Goal: Task Accomplishment & Management: Manage account settings

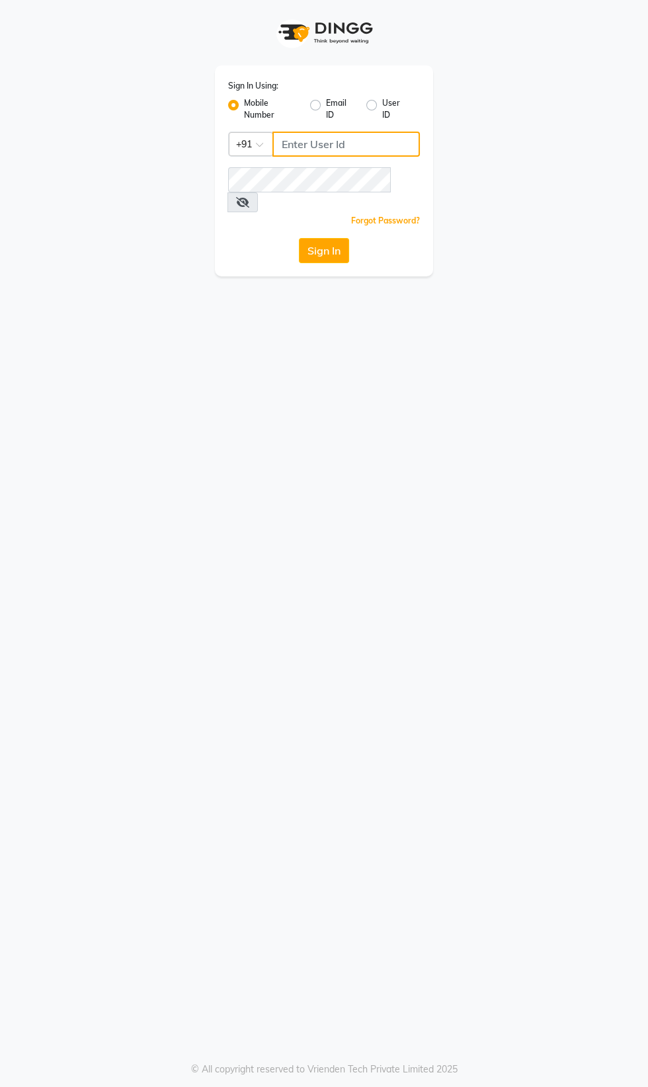
click at [327, 149] on input "Username" at bounding box center [345, 144] width 147 height 25
type input "8956544245"
click at [299, 238] on button "Sign In" at bounding box center [324, 250] width 50 height 25
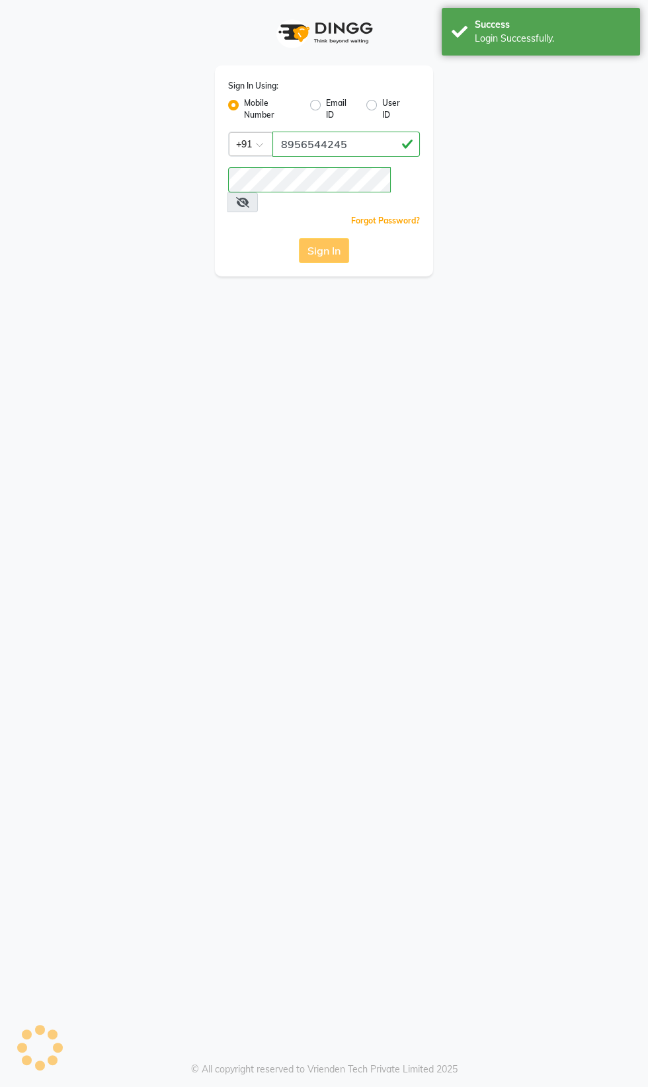
click at [323, 238] on div "Sign In" at bounding box center [324, 250] width 192 height 25
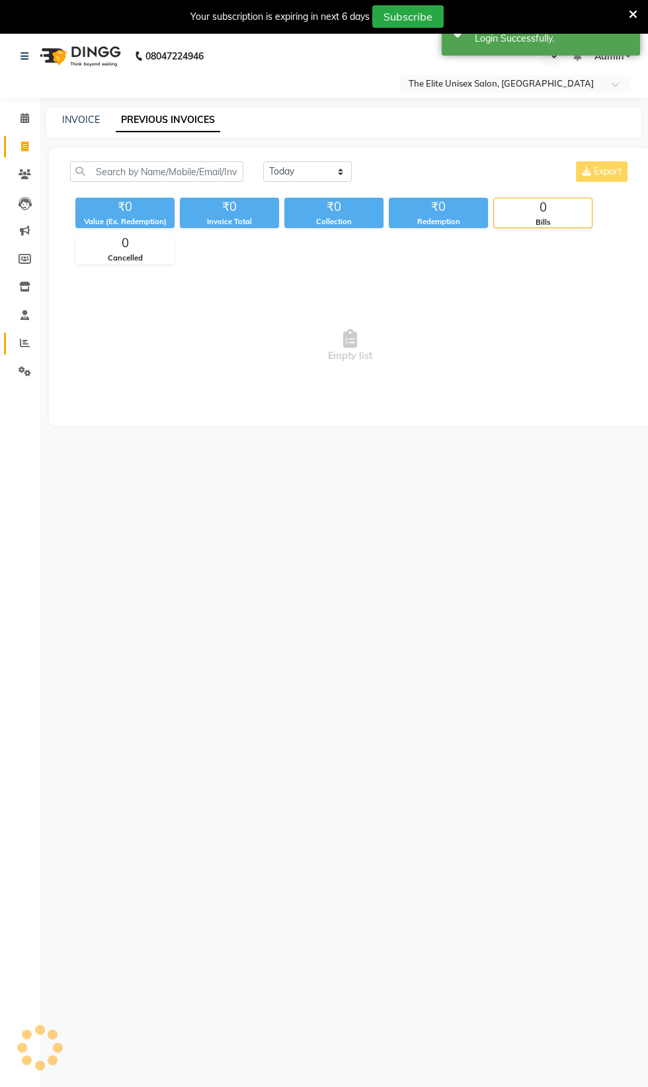
click at [24, 343] on icon at bounding box center [25, 343] width 10 height 10
select select "en"
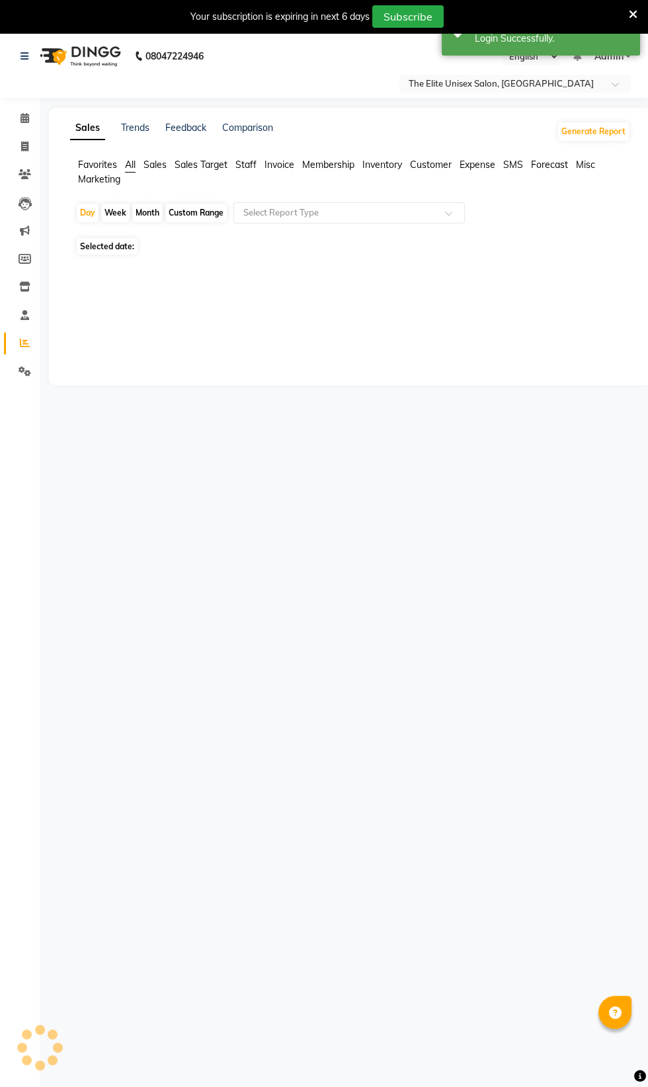
click at [247, 169] on span "Staff" at bounding box center [245, 165] width 21 height 12
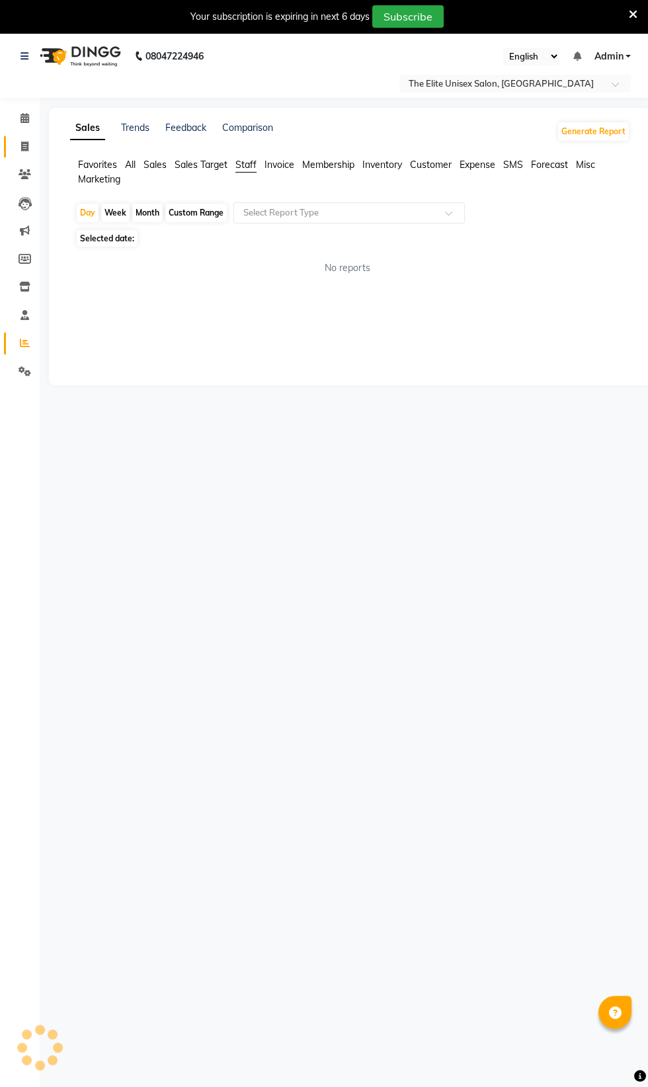
click at [21, 141] on icon at bounding box center [24, 146] width 7 height 10
select select "service"
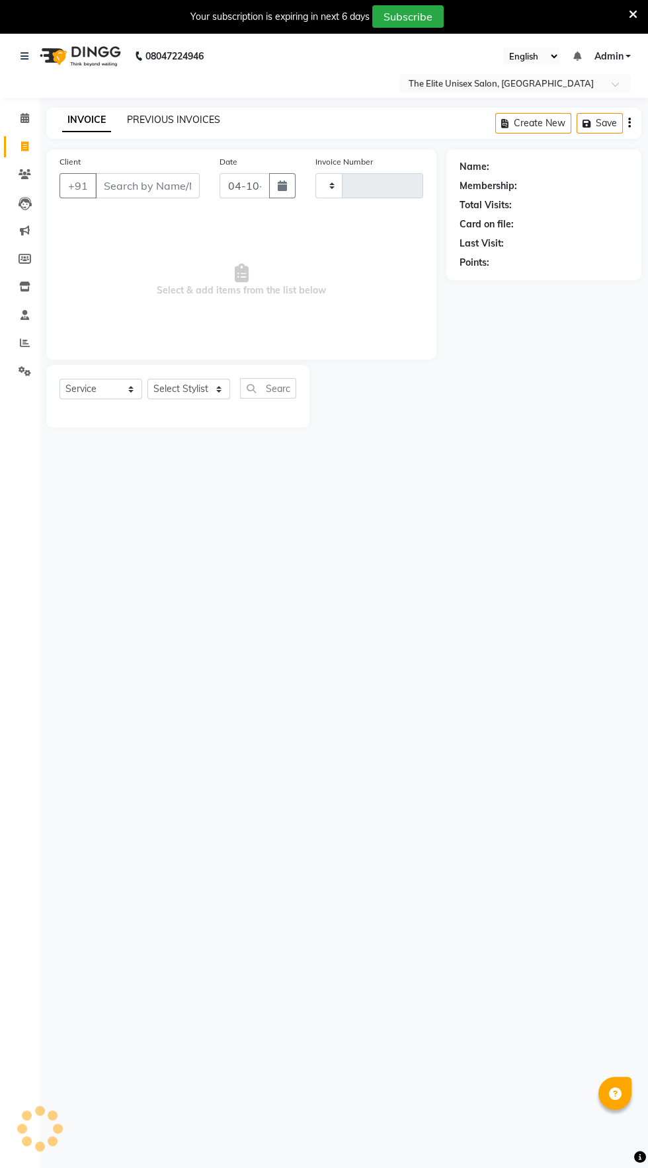
click at [160, 118] on link "PREVIOUS INVOICES" at bounding box center [173, 120] width 93 height 12
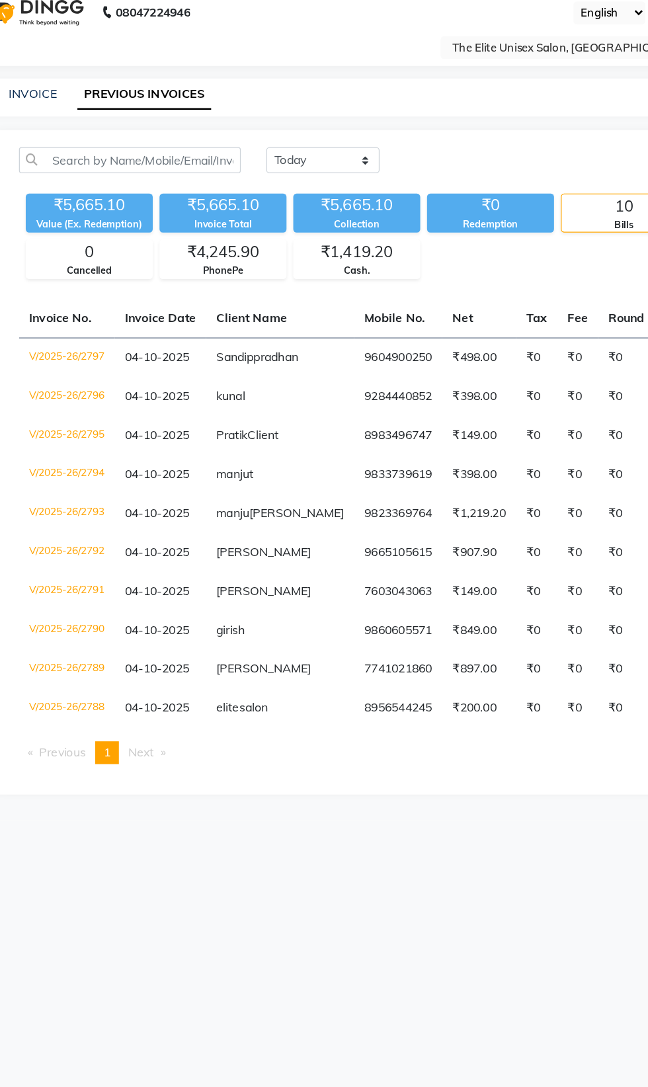
click at [352, 724] on div "08047224946 Select Location × The Elite Unisex Salon, Mundhwa English ENGLISH E…" at bounding box center [324, 575] width 648 height 1087
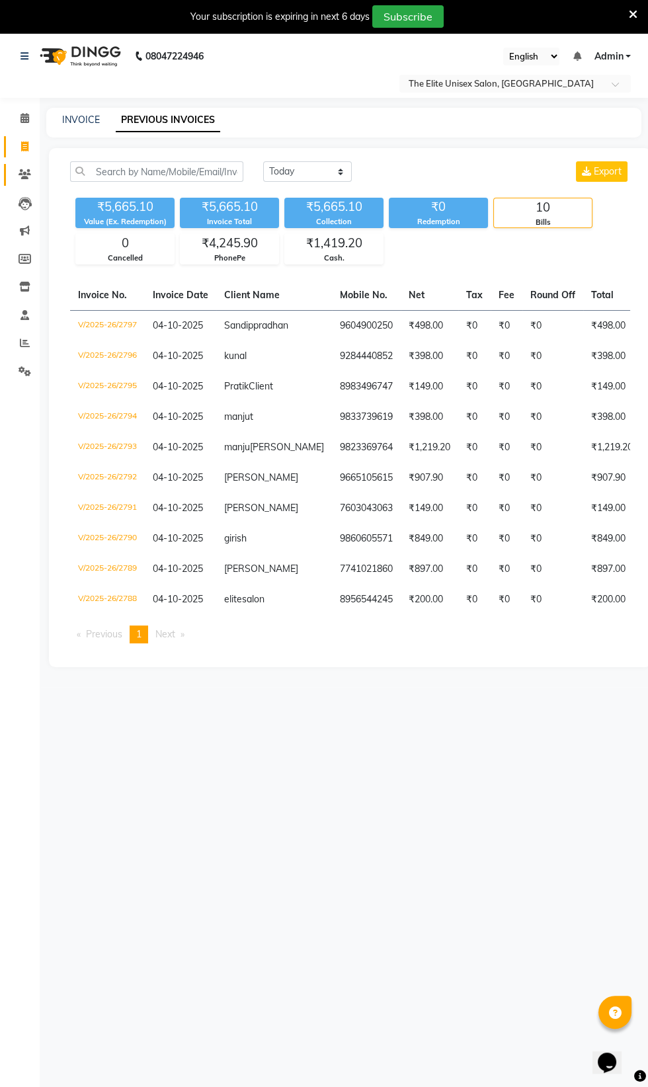
click at [30, 174] on icon at bounding box center [25, 174] width 13 height 10
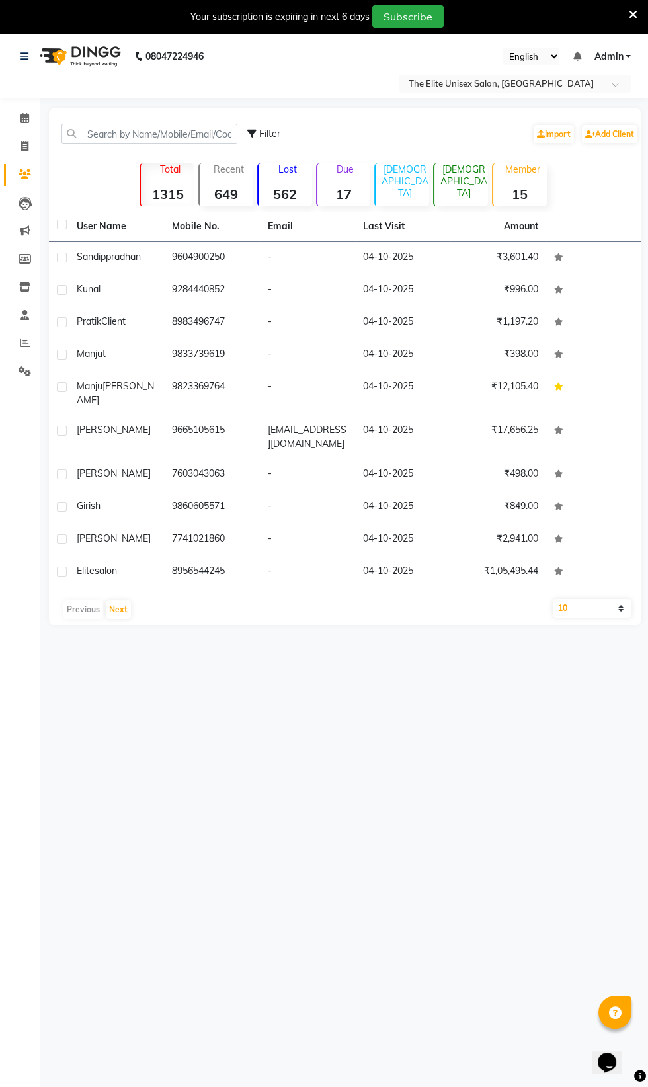
click at [289, 192] on strong "562" at bounding box center [285, 194] width 54 height 17
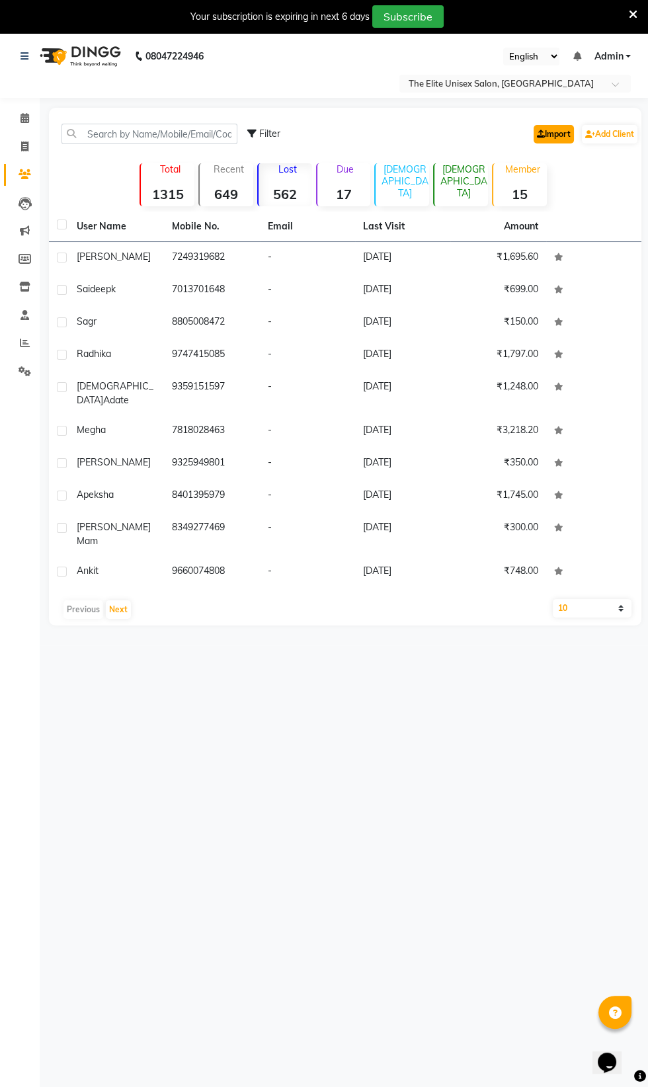
click at [554, 137] on link "Import" at bounding box center [553, 134] width 40 height 19
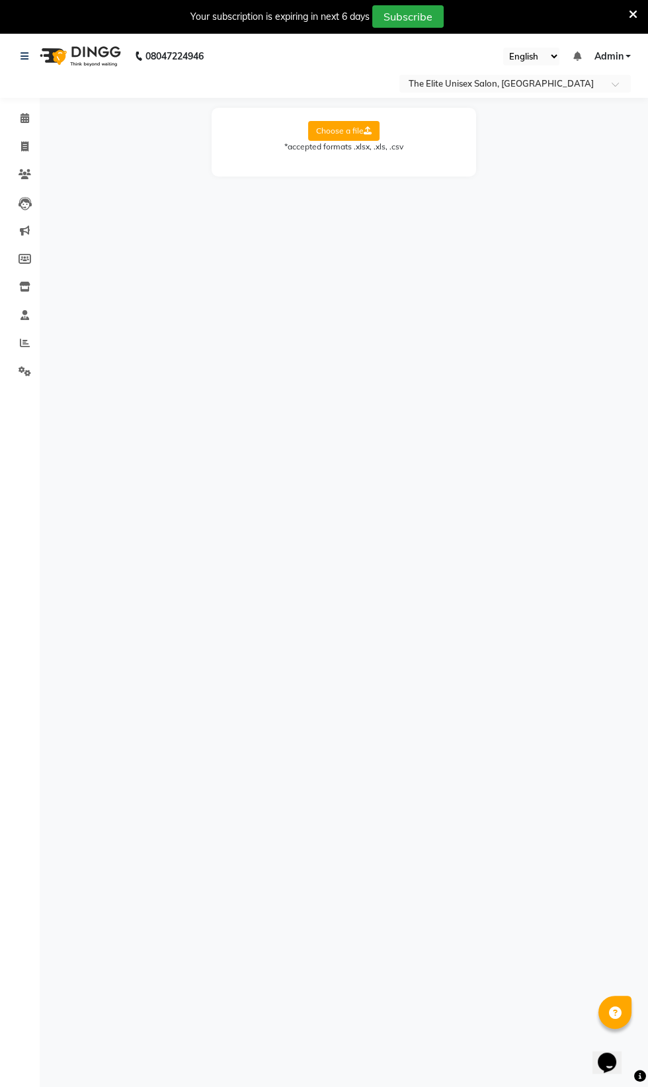
click at [360, 128] on label "Choose a file" at bounding box center [343, 131] width 71 height 20
click at [0, 0] on input "Choose a file" at bounding box center [0, 0] width 0 height 0
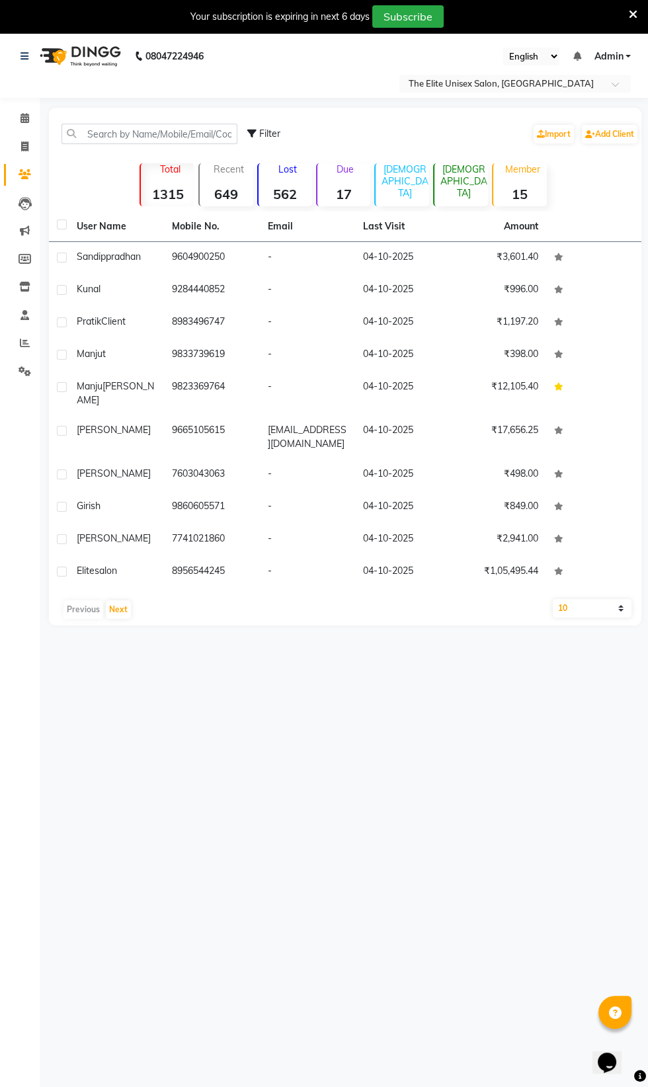
click at [268, 194] on strong "562" at bounding box center [285, 194] width 54 height 17
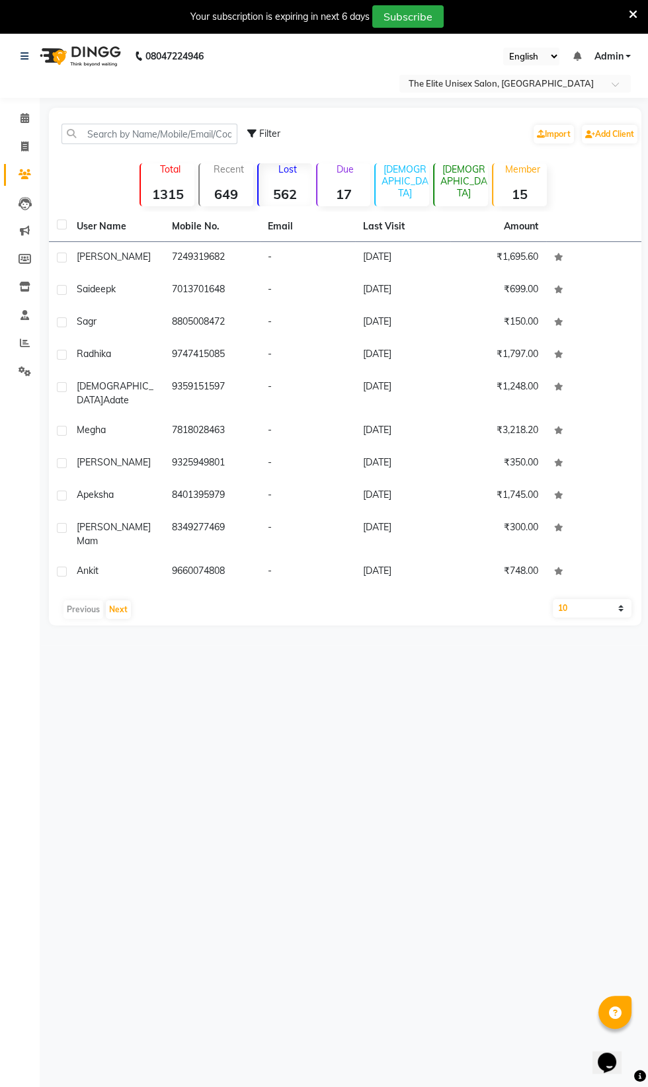
click at [586, 599] on select "10 50 100" at bounding box center [592, 608] width 79 height 19
select select "100"
click at [553, 599] on select "10 50 100" at bounding box center [592, 608] width 79 height 19
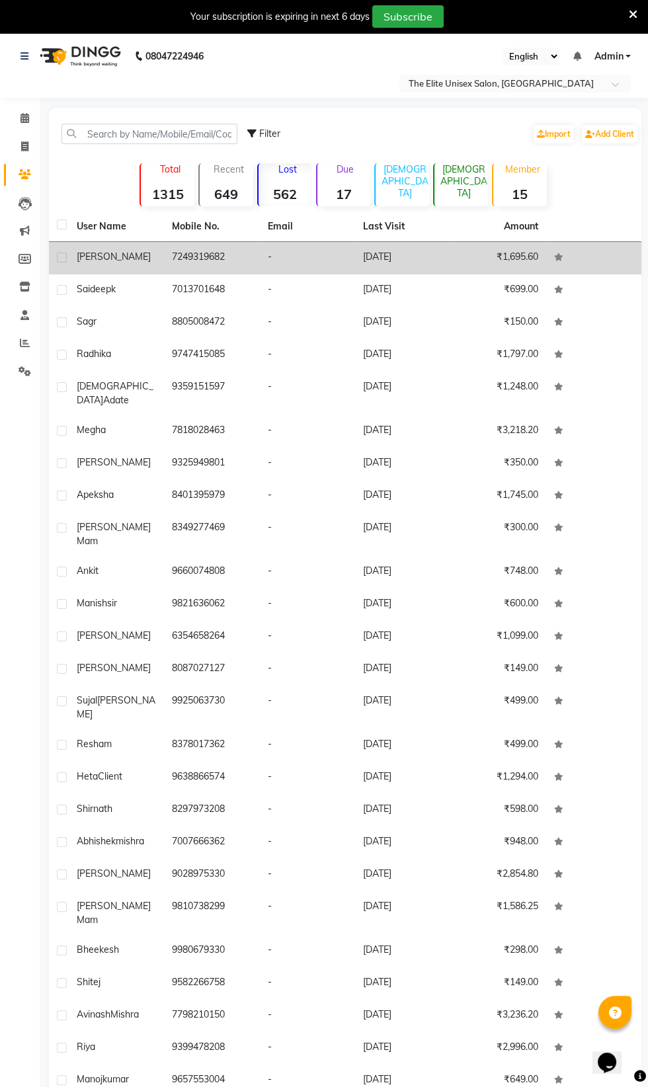
click at [130, 259] on div "aashitosh" at bounding box center [116, 257] width 79 height 14
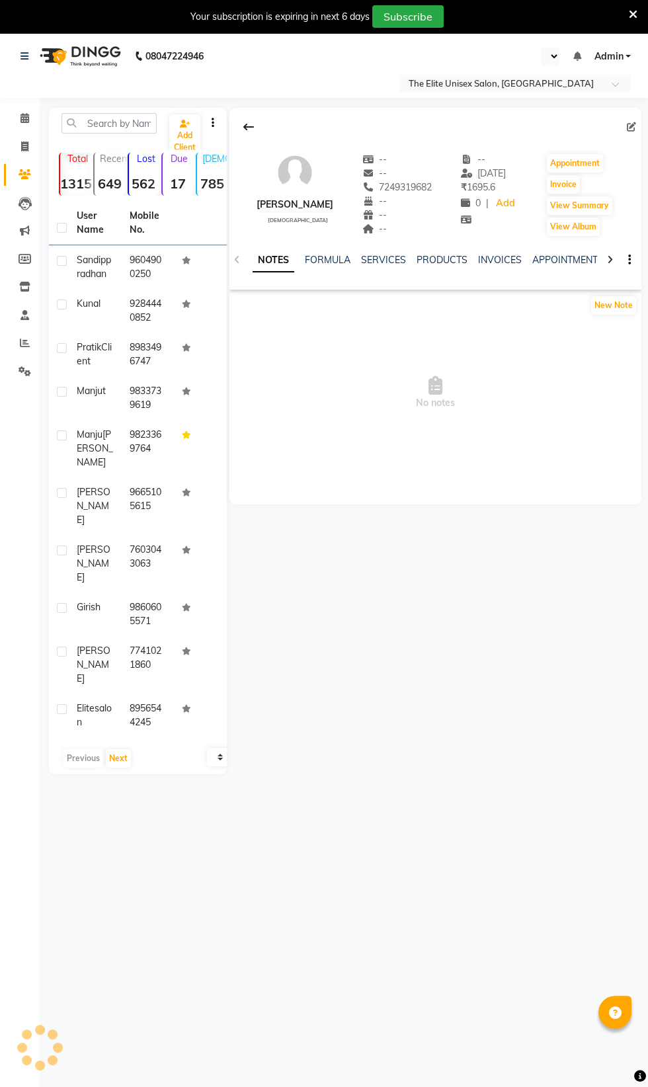
select select "en"
click at [24, 146] on icon at bounding box center [24, 146] width 7 height 10
select select "7086"
select select "service"
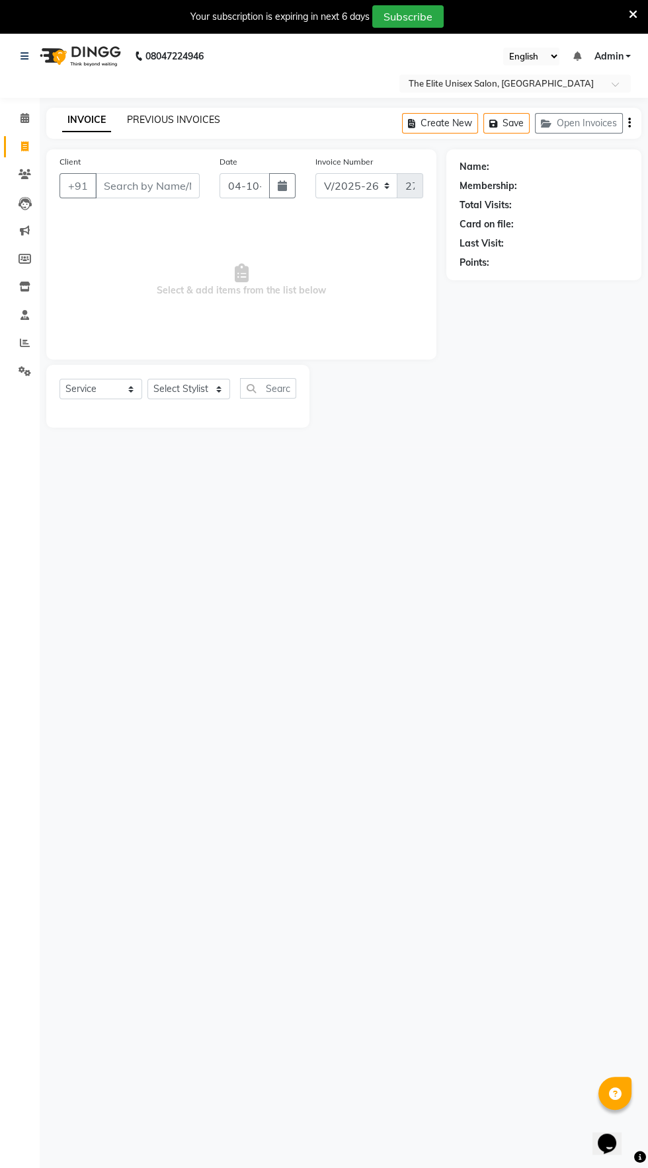
click at [173, 120] on link "PREVIOUS INVOICES" at bounding box center [173, 120] width 93 height 12
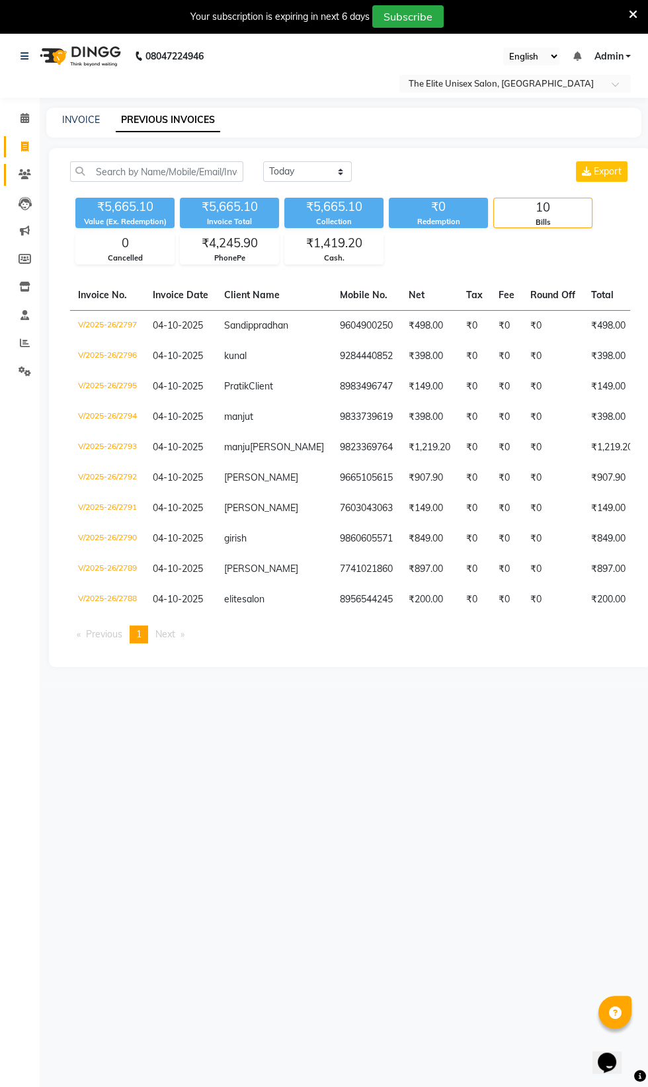
click at [24, 174] on icon at bounding box center [25, 174] width 13 height 10
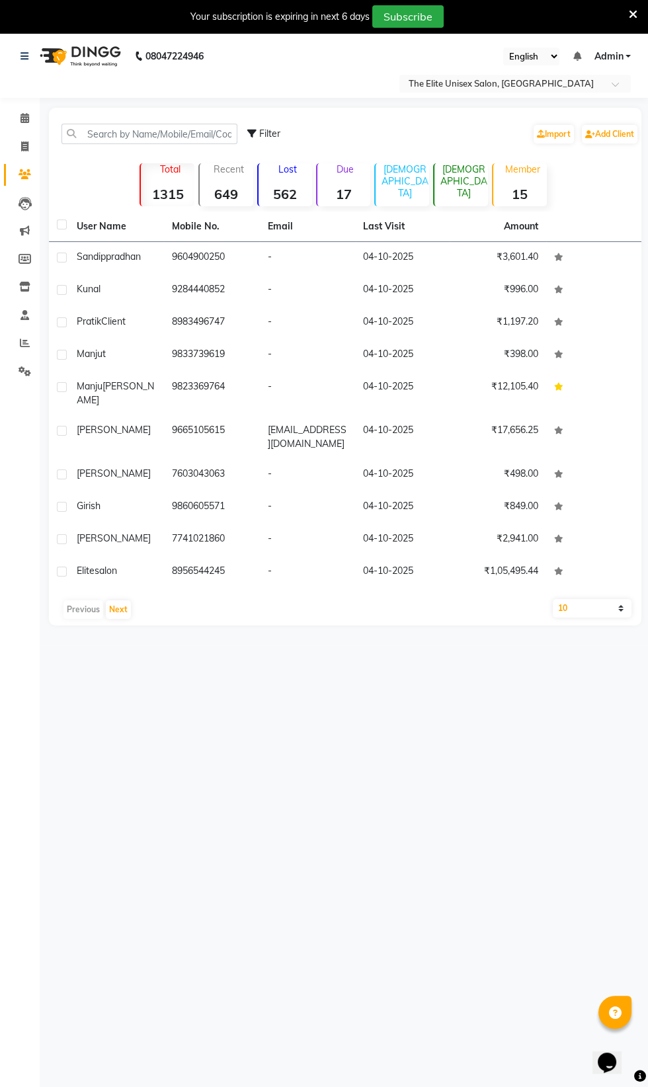
click at [161, 188] on strong "1315" at bounding box center [168, 194] width 54 height 17
click at [145, 182] on div "Total 1315" at bounding box center [166, 184] width 55 height 43
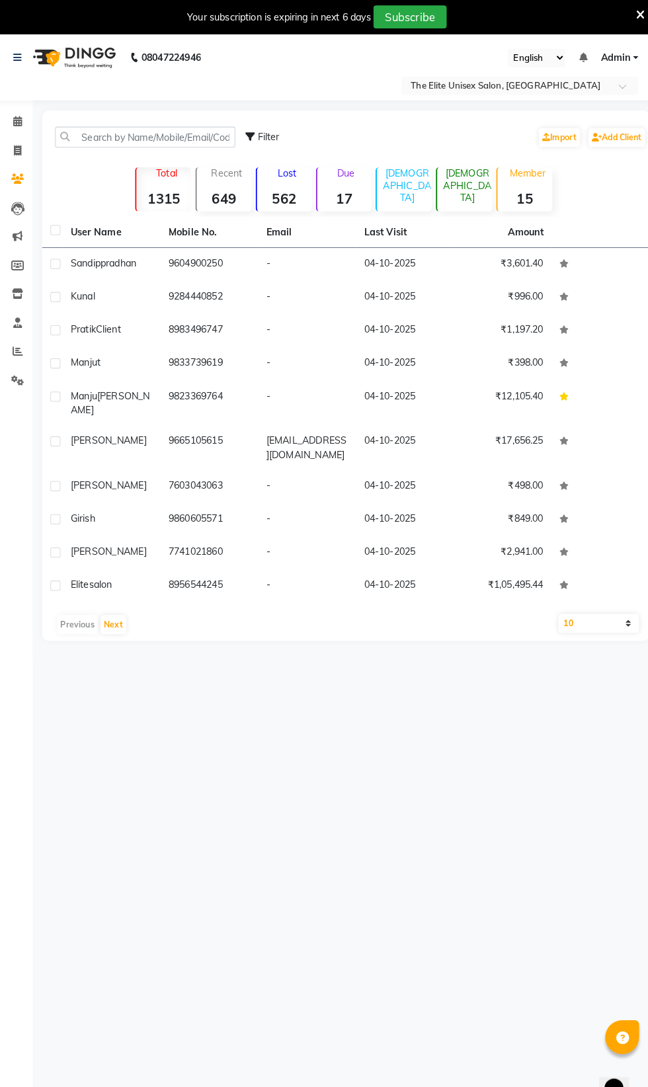
click at [169, 191] on strong "1315" at bounding box center [168, 194] width 54 height 17
click at [220, 202] on strong "649" at bounding box center [227, 194] width 54 height 17
click at [279, 193] on strong "562" at bounding box center [285, 194] width 54 height 17
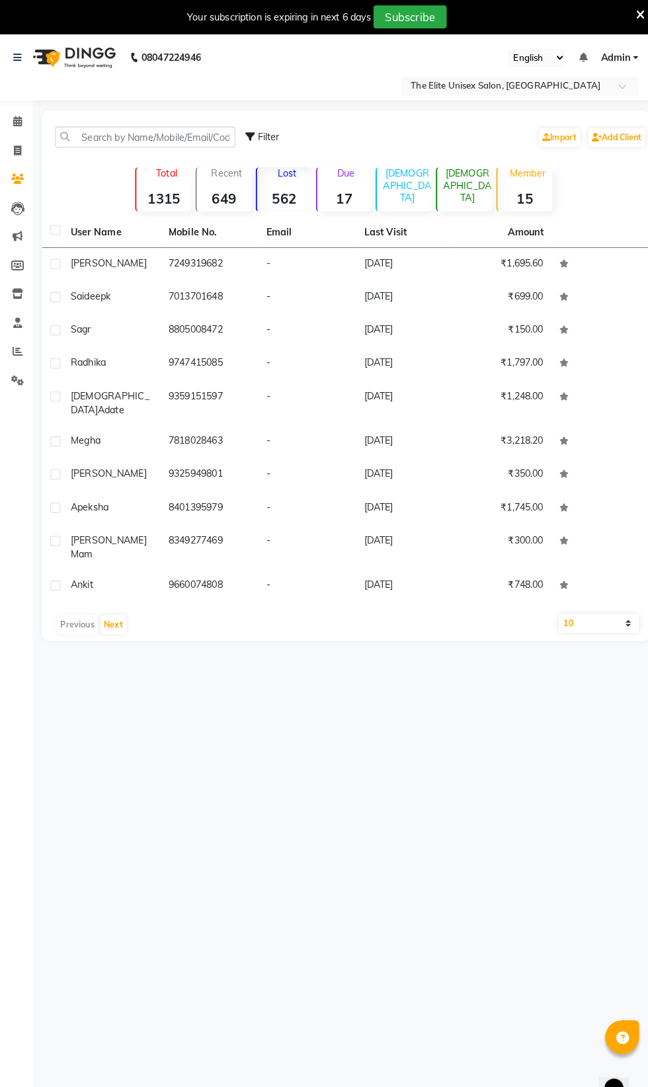
click at [161, 186] on strong "1315" at bounding box center [168, 194] width 54 height 17
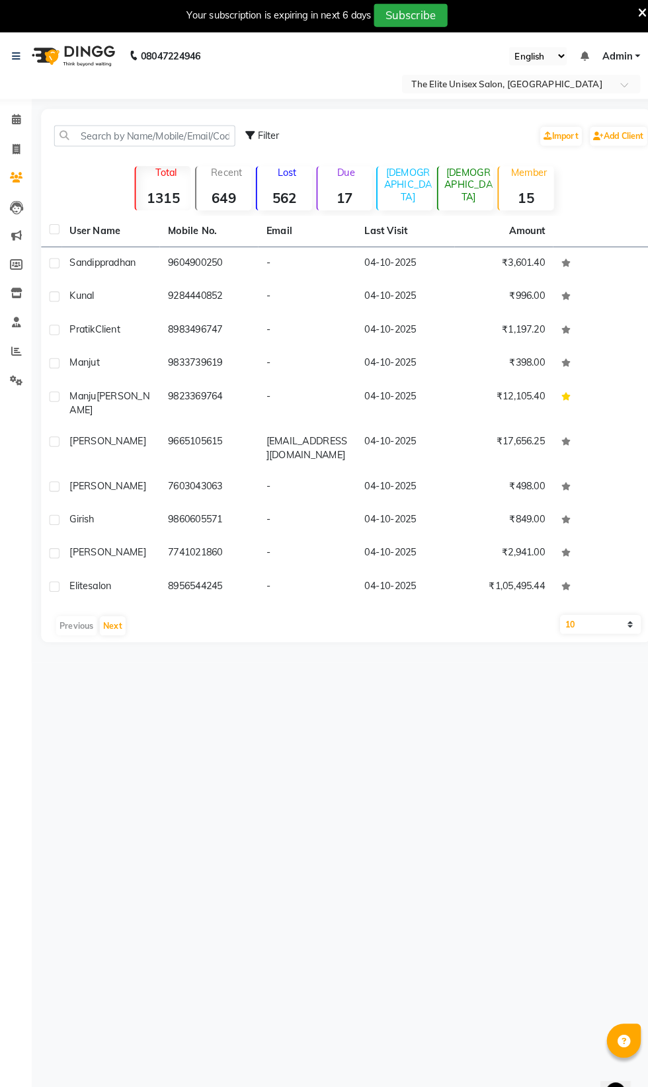
click at [151, 176] on div "Total 1315" at bounding box center [166, 184] width 55 height 43
click at [177, 188] on strong "1315" at bounding box center [168, 194] width 54 height 17
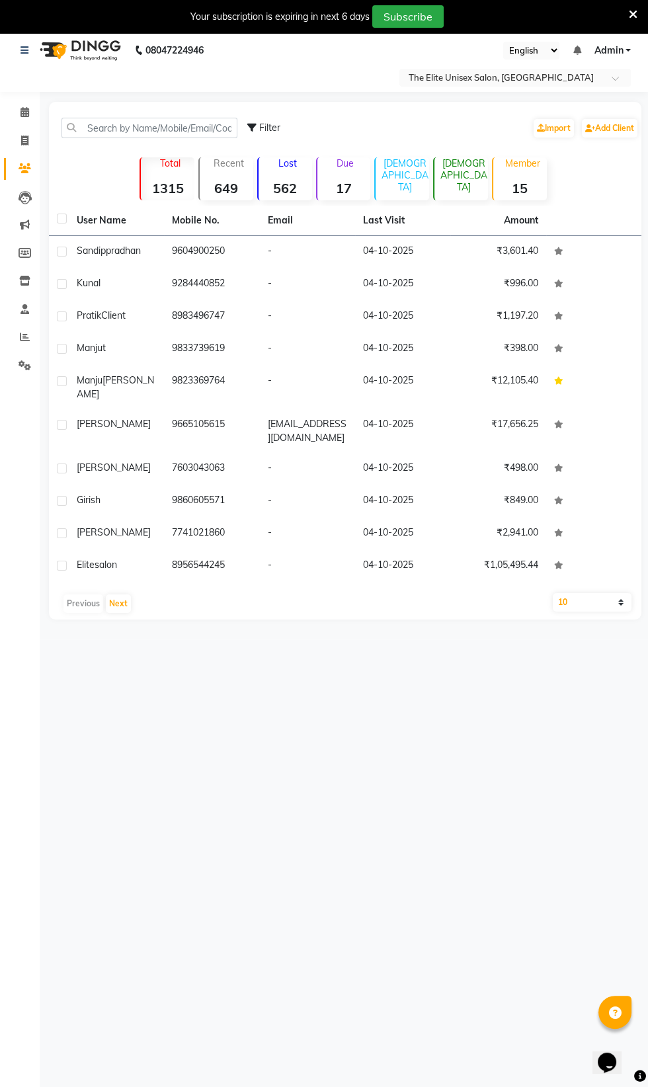
scroll to position [6, 0]
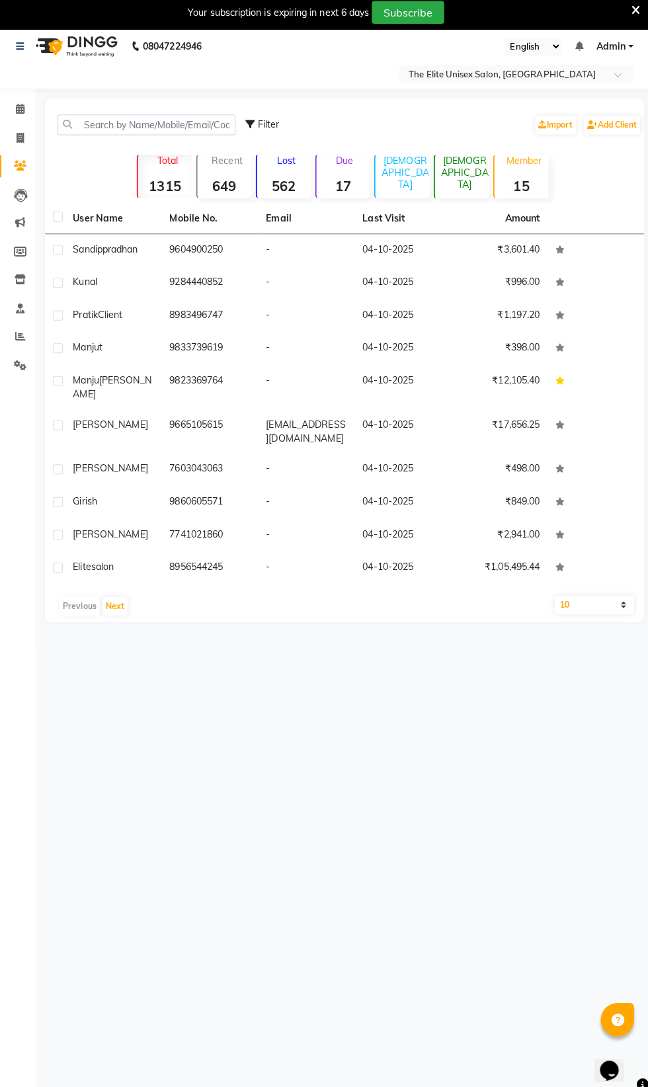
click at [164, 178] on div "Total 1315" at bounding box center [166, 178] width 55 height 43
click at [611, 48] on span "Admin" at bounding box center [608, 51] width 29 height 14
click at [597, 594] on select "10 50 100" at bounding box center [592, 602] width 79 height 19
select select "100"
click at [553, 593] on select "10 50 100" at bounding box center [592, 602] width 79 height 19
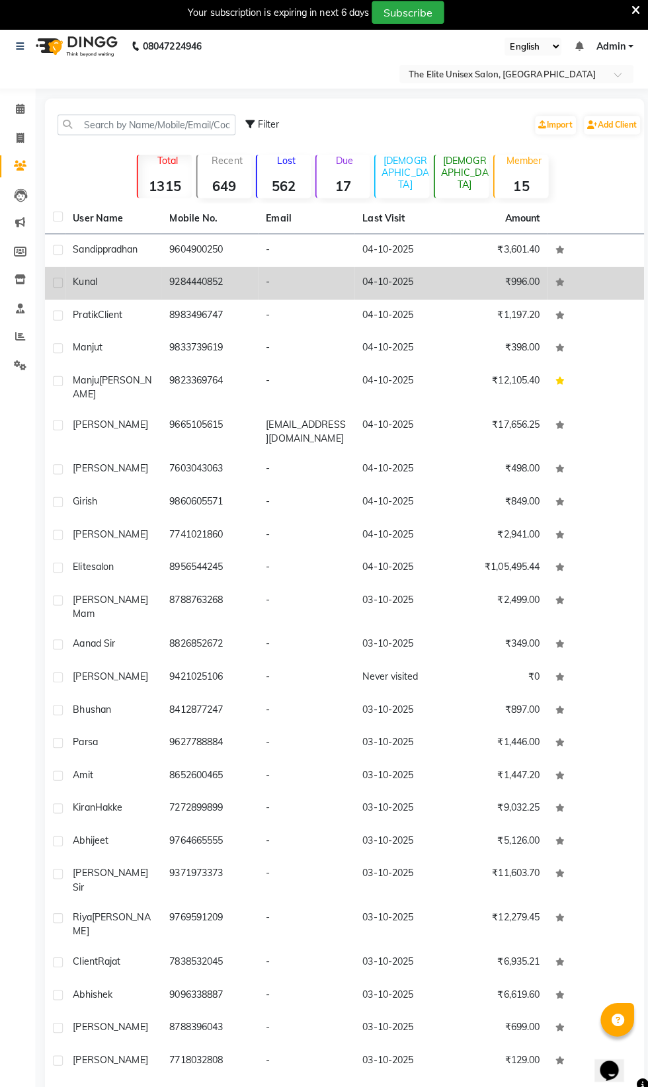
scroll to position [0, 0]
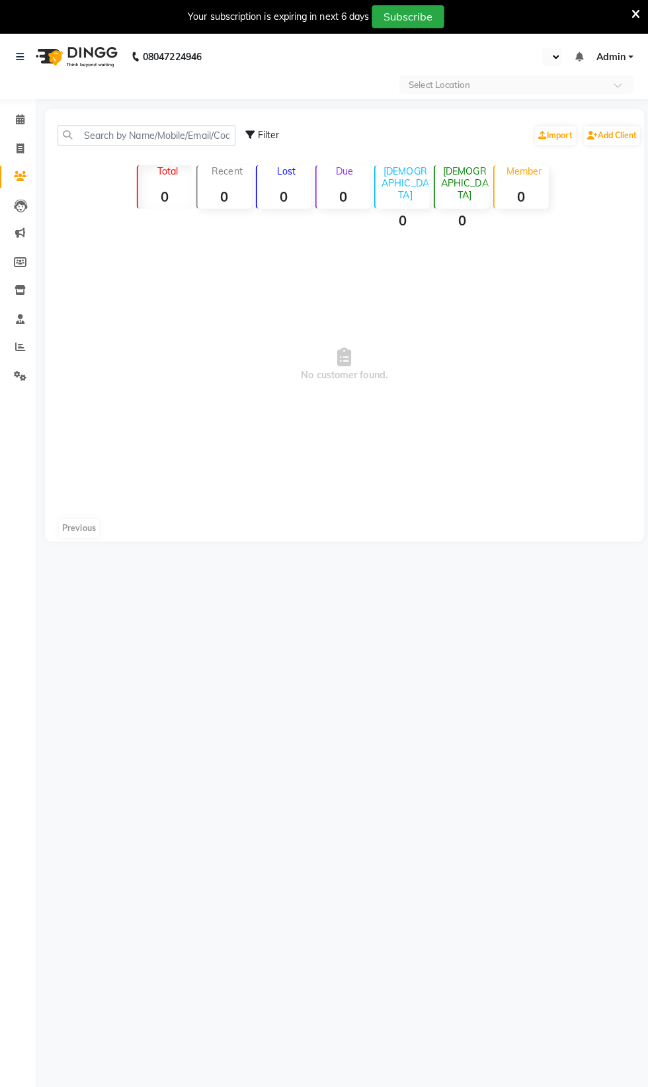
select select "en"
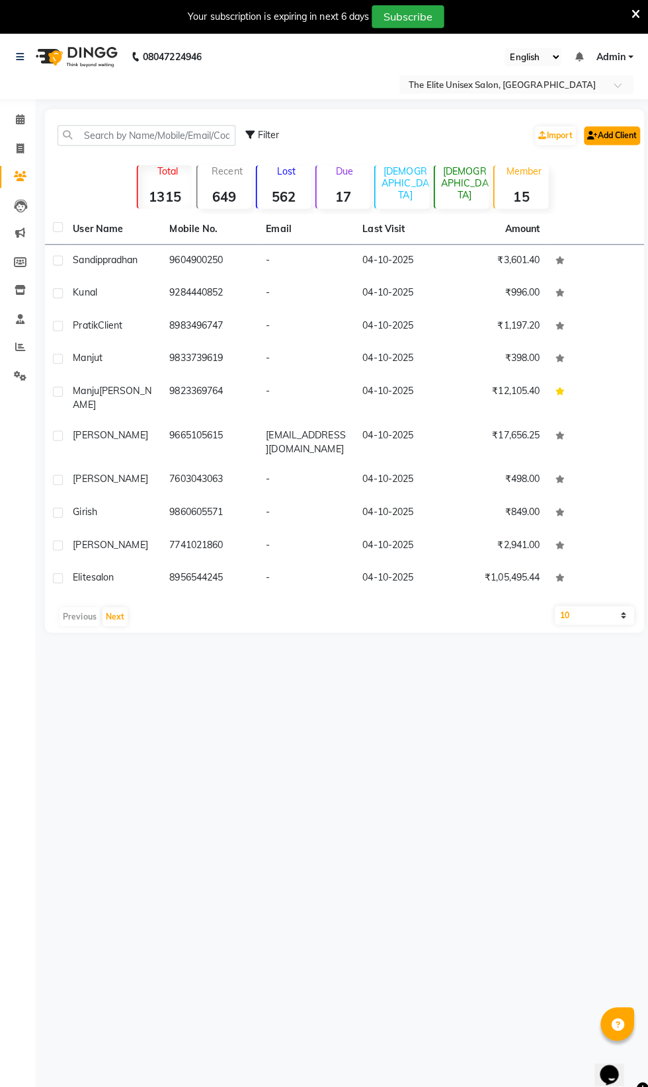
click at [628, 142] on link "Add Client" at bounding box center [610, 134] width 56 height 19
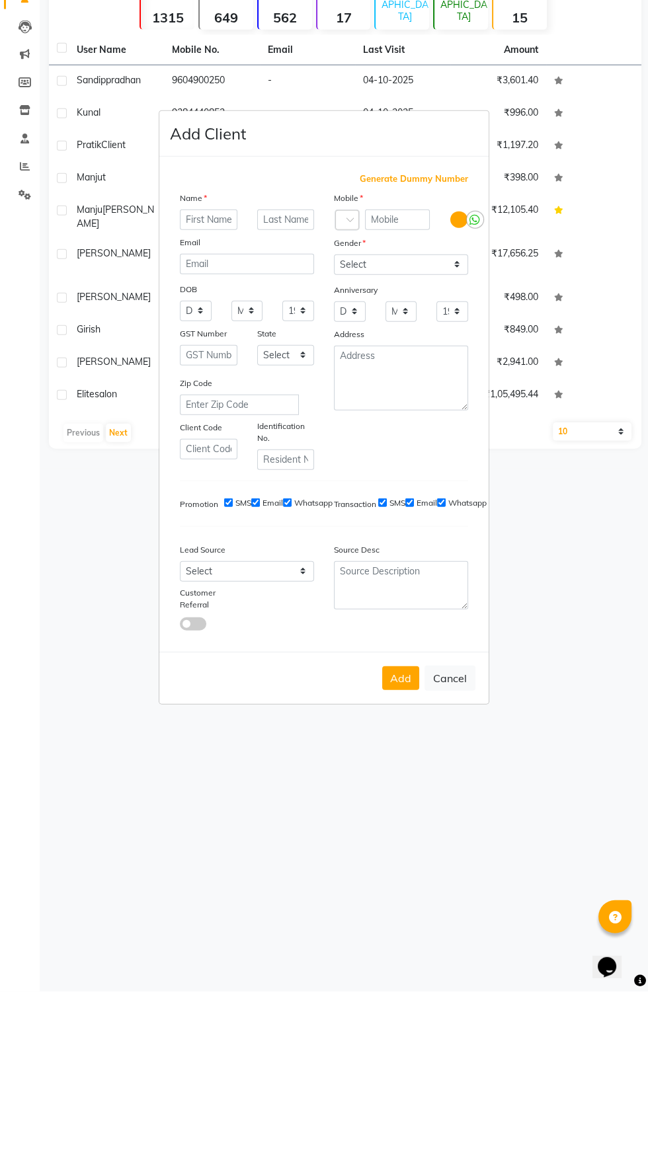
scroll to position [2, 0]
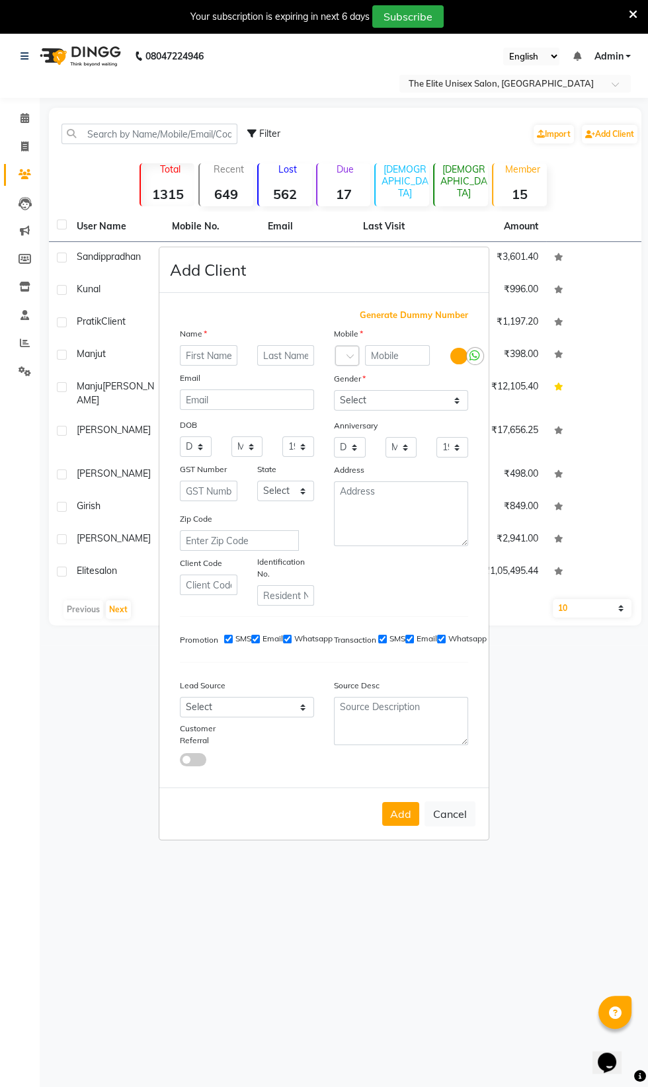
click at [482, 364] on div at bounding box center [475, 356] width 17 height 17
click at [0, 0] on input "checkbox" at bounding box center [0, 0] width 0 height 0
click at [463, 362] on icon at bounding box center [458, 356] width 11 height 12
click at [0, 0] on input "checkbox" at bounding box center [0, 0] width 0 height 0
click at [475, 362] on icon at bounding box center [474, 356] width 11 height 12
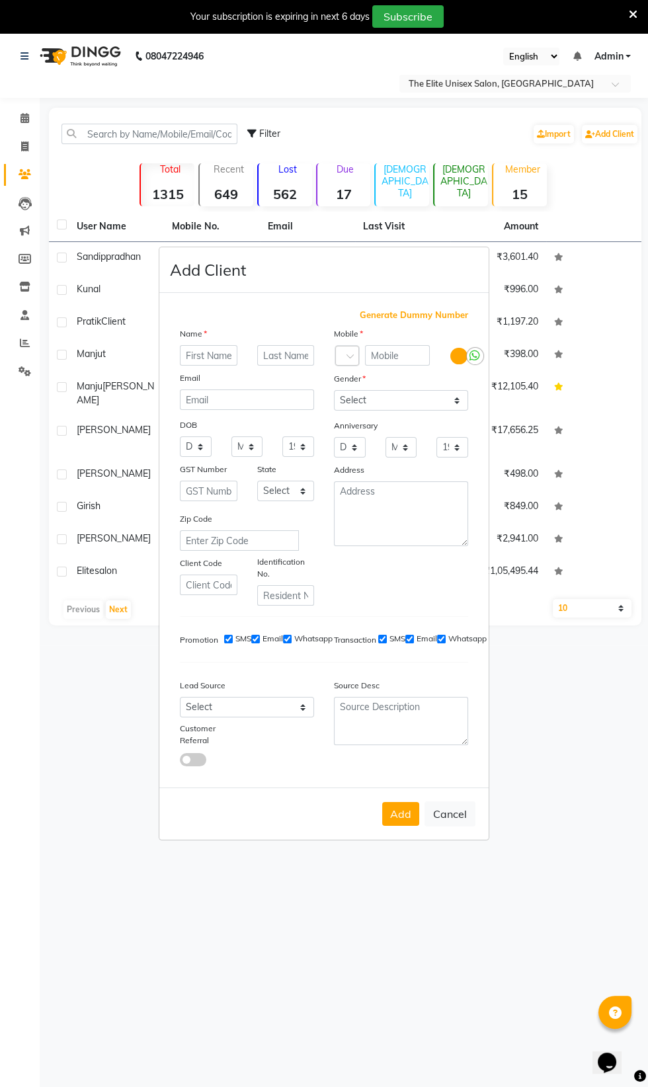
click at [0, 0] on input "checkbox" at bounding box center [0, 0] width 0 height 0
click at [610, 764] on ngb-modal-window "Add Client Generate Dummy Number Name Email DOB Day 01 02 03 04 05 06 07 08 09 …" at bounding box center [324, 543] width 648 height 1087
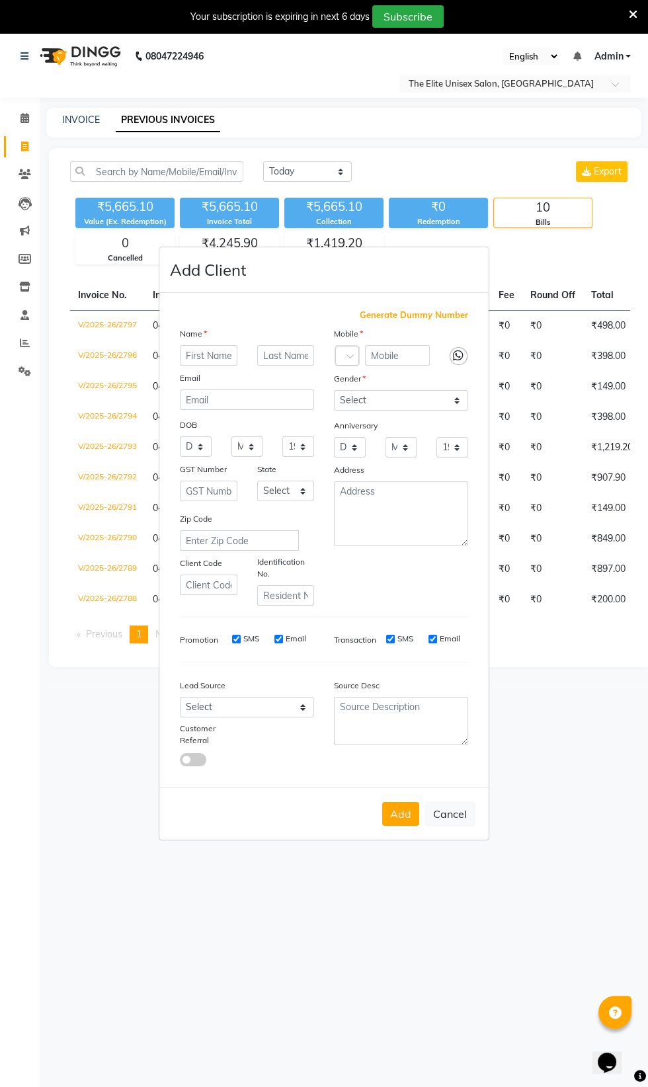
select select "service"
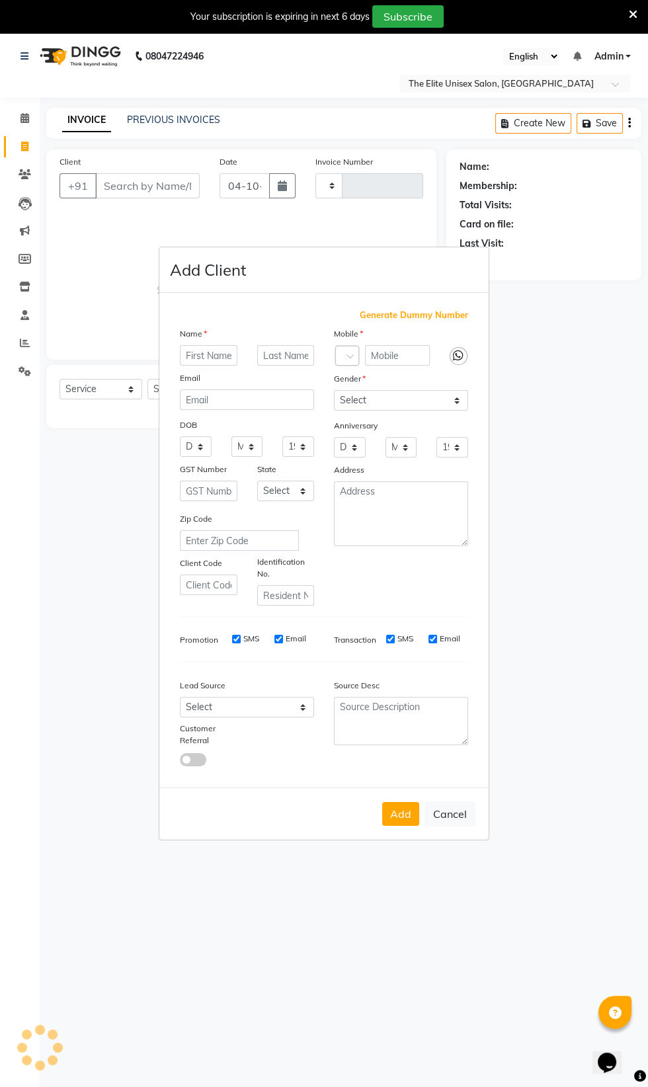
type input "2798"
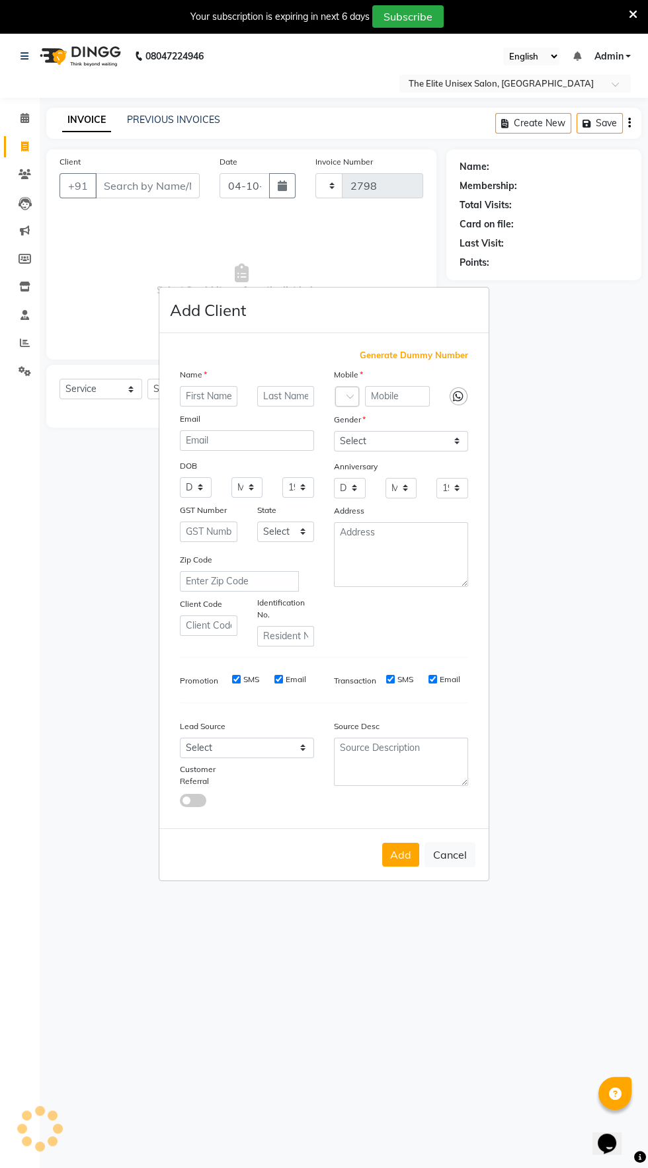
select select "7086"
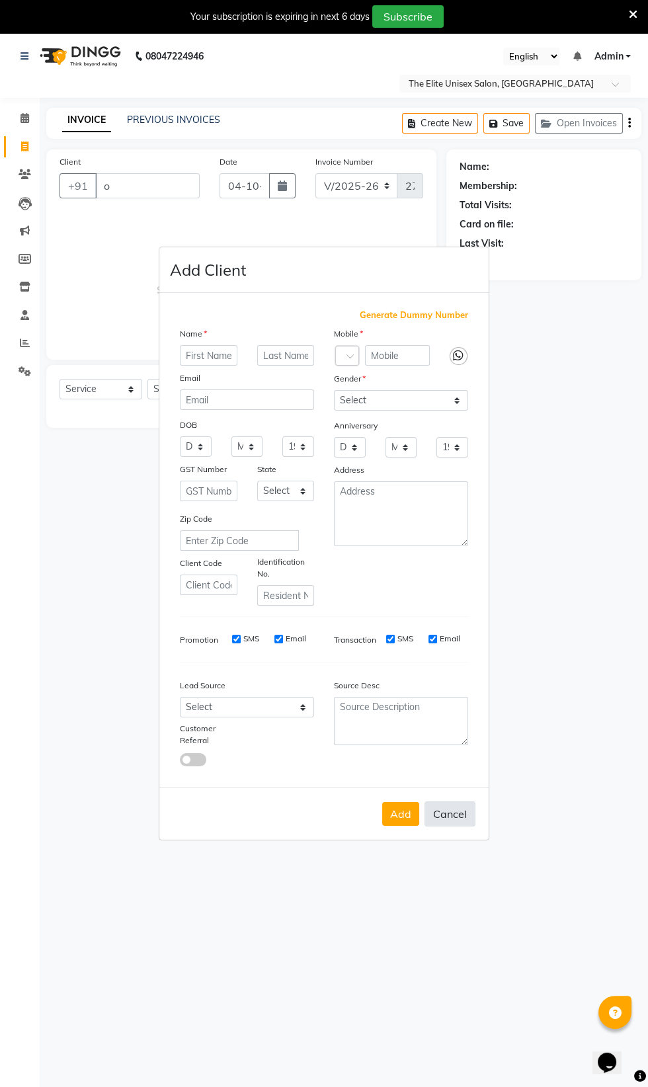
type input "o"
click at [474, 826] on button "Cancel" at bounding box center [449, 813] width 51 height 25
select select
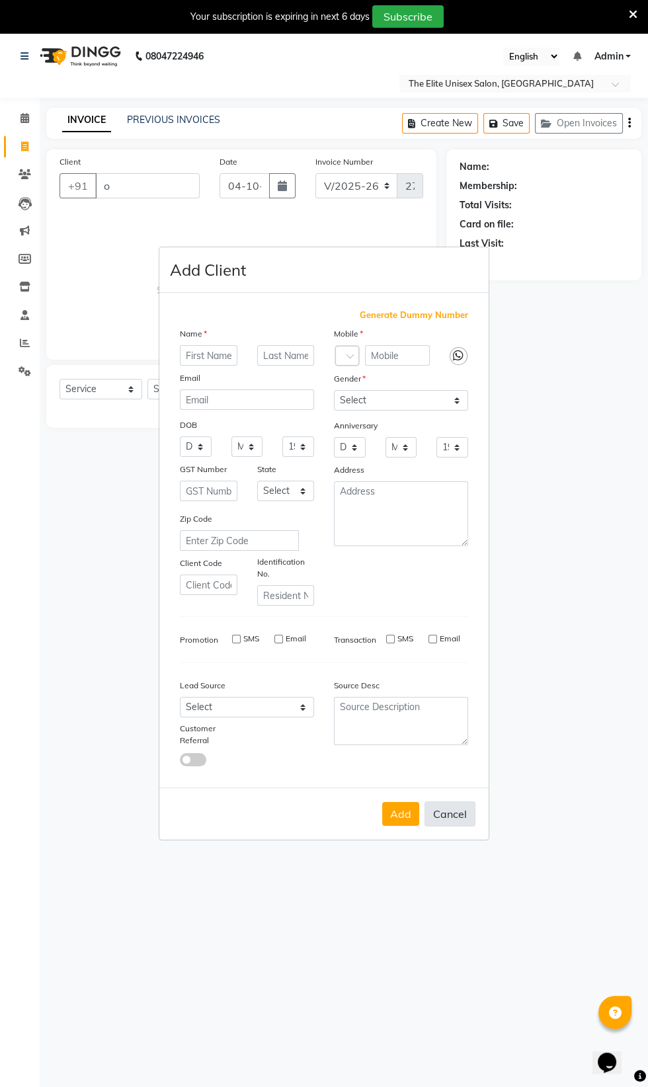
select select
checkbox input "false"
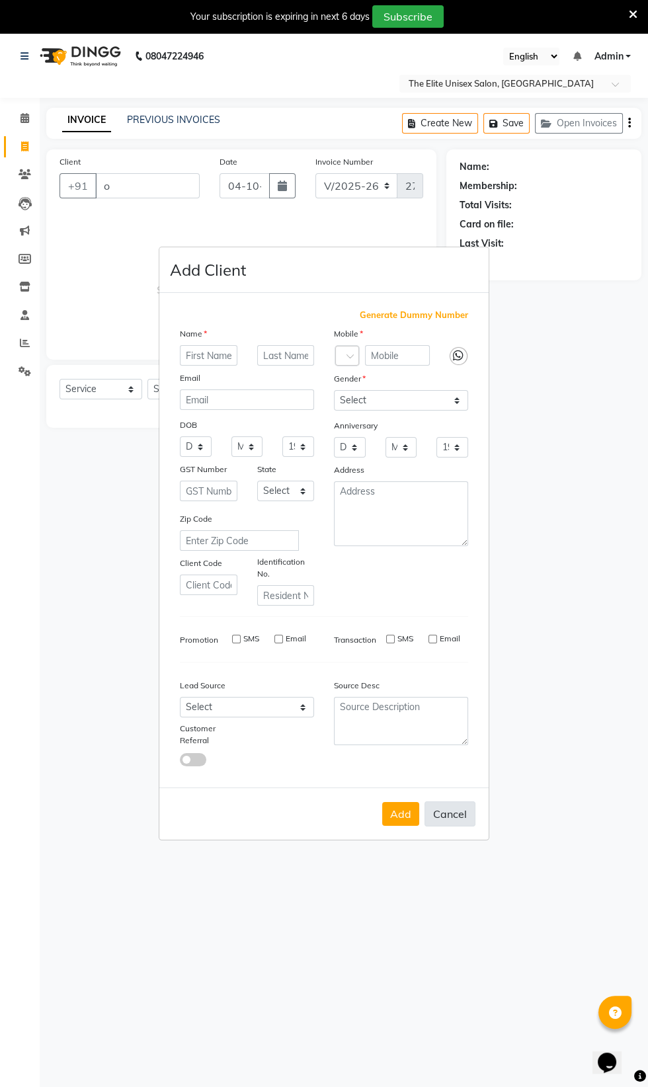
checkbox input "false"
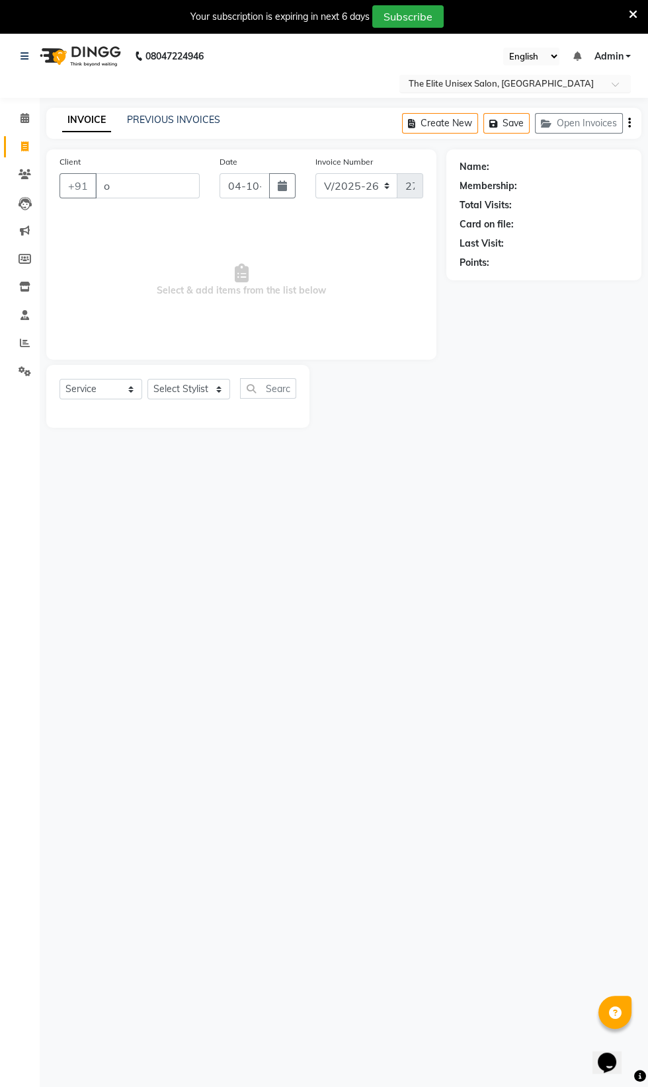
click at [619, 86] on span at bounding box center [619, 87] width 17 height 13
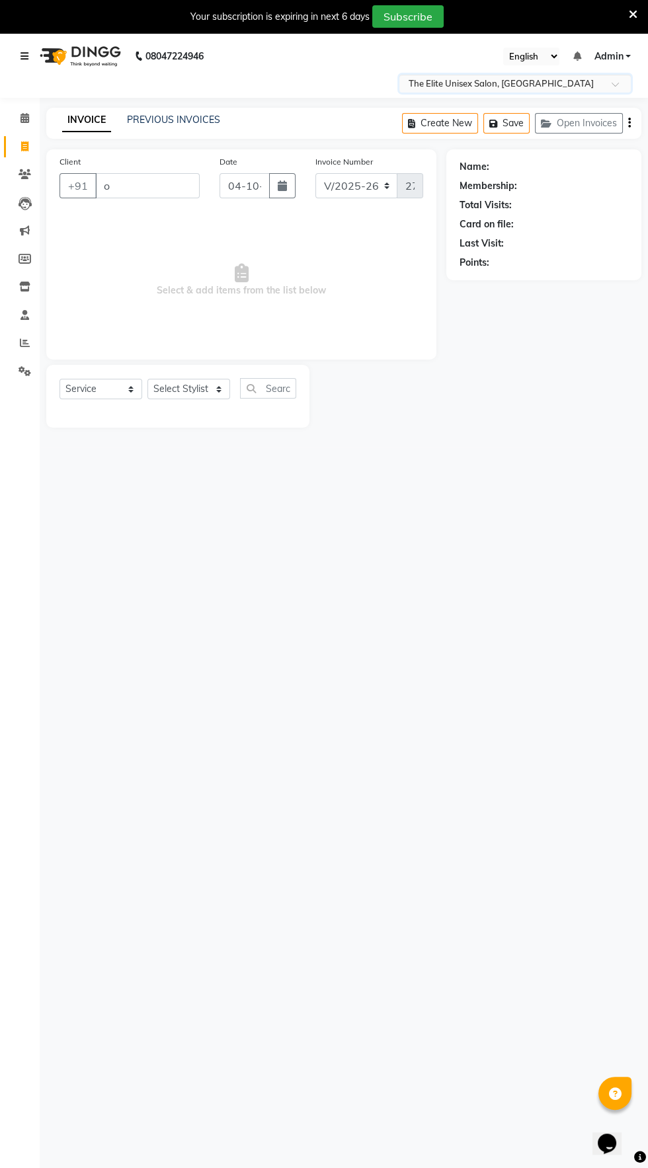
click at [30, 70] on link at bounding box center [26, 56] width 13 height 37
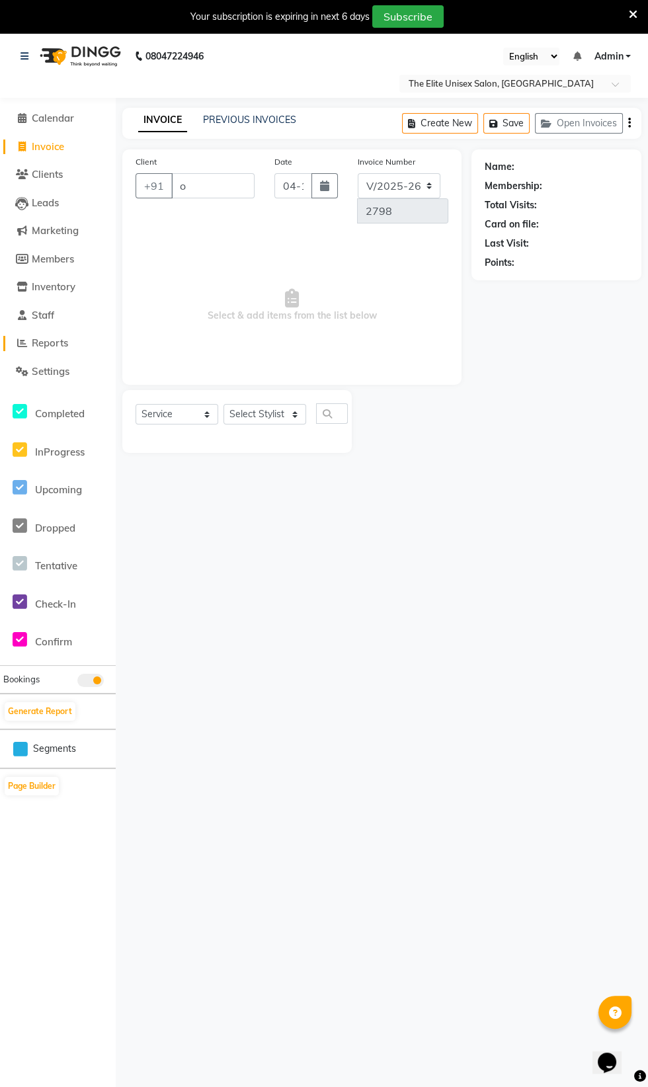
click at [57, 340] on span "Reports" at bounding box center [50, 342] width 36 height 13
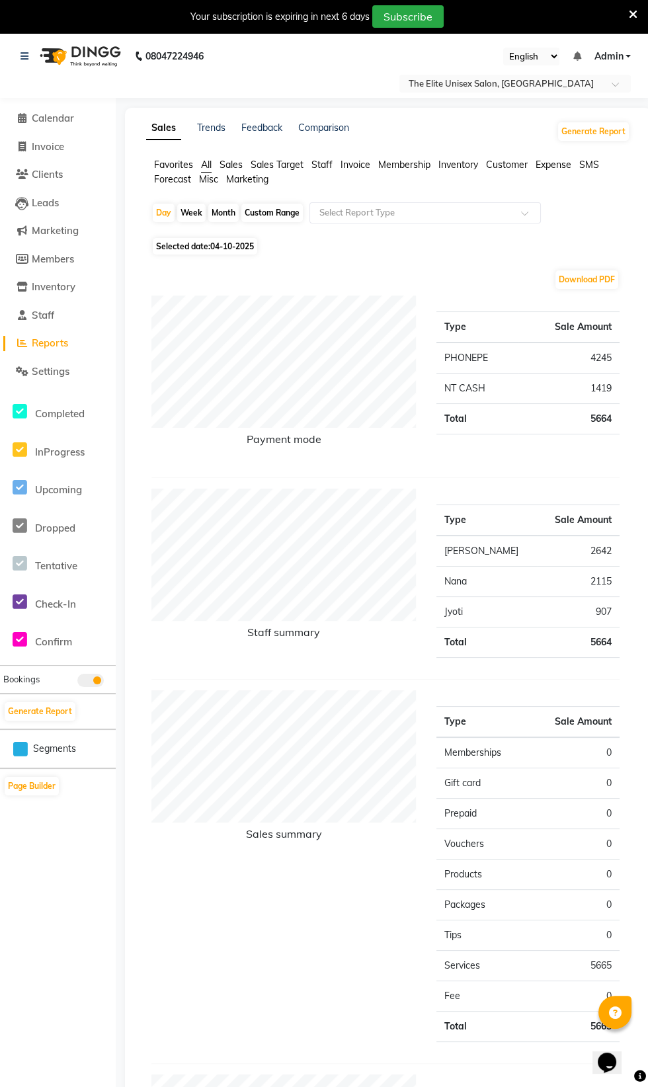
click at [213, 176] on span "Misc" at bounding box center [208, 179] width 19 height 12
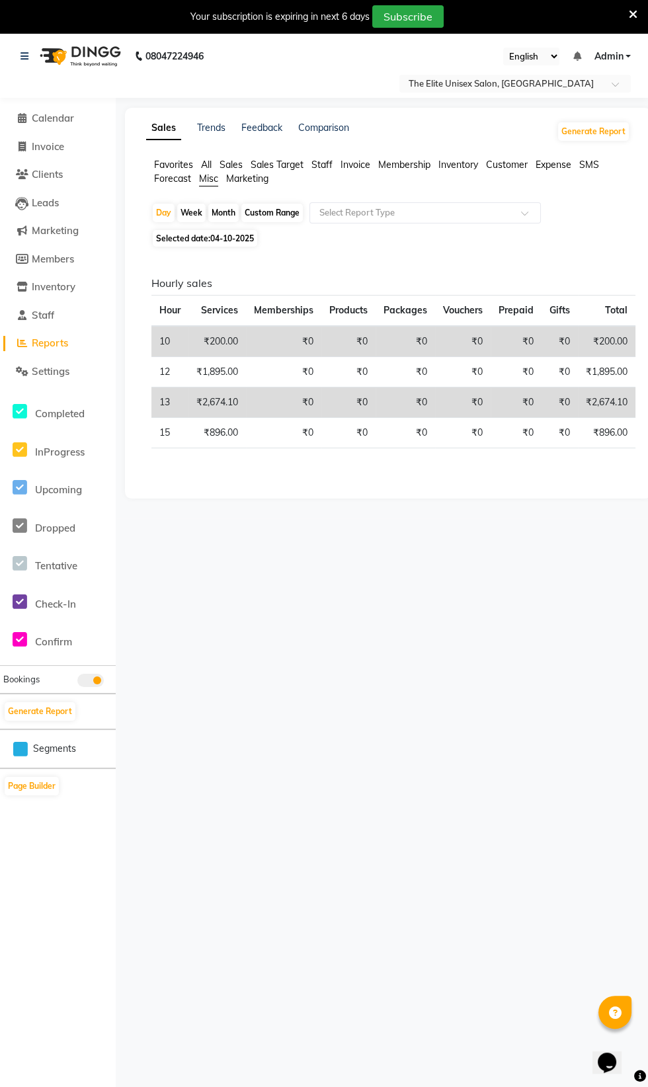
click at [212, 168] on span "All" at bounding box center [206, 165] width 11 height 12
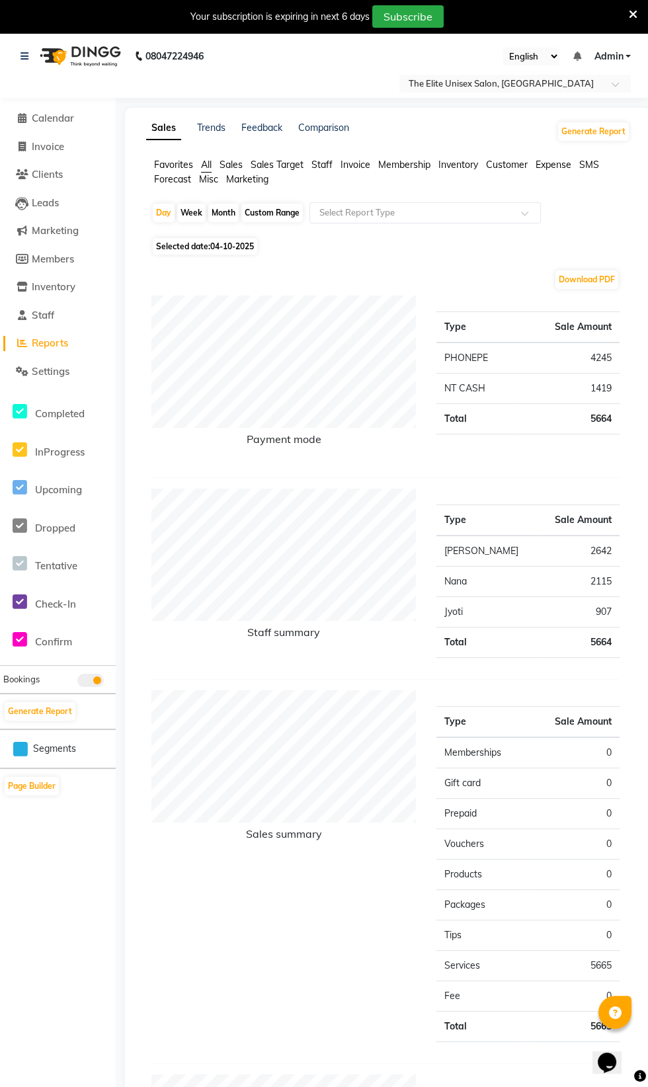
click at [357, 169] on span "Invoice" at bounding box center [355, 165] width 30 height 12
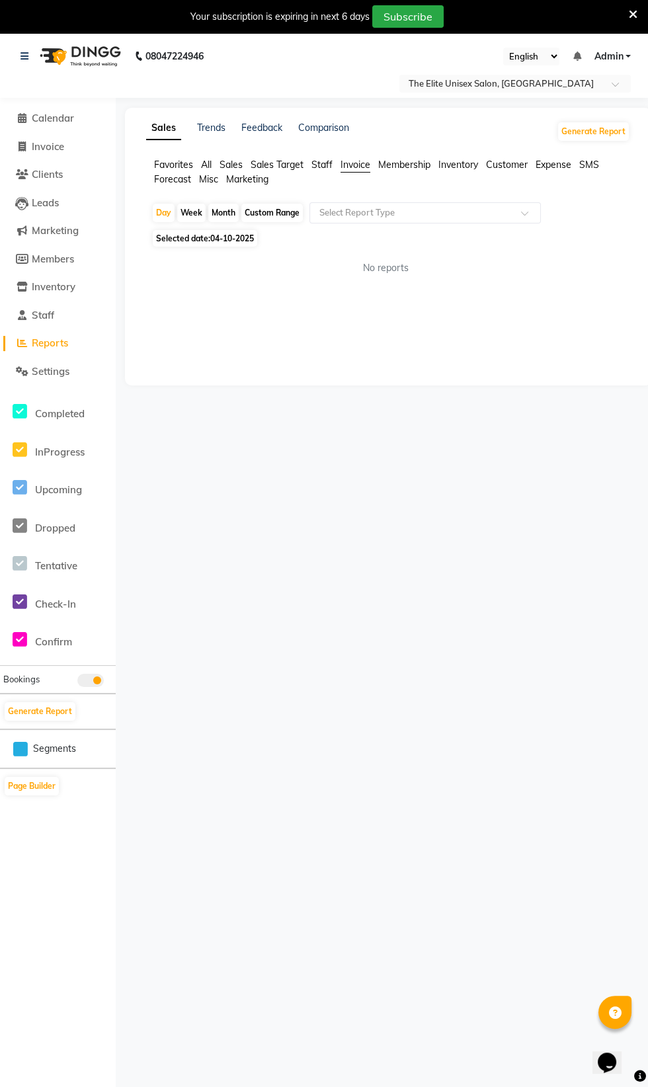
click at [401, 163] on span "Membership" at bounding box center [404, 165] width 52 height 12
click at [359, 165] on span "Invoice" at bounding box center [355, 165] width 30 height 12
click at [283, 212] on div "Custom Range" at bounding box center [271, 213] width 61 height 19
select select "10"
select select "2025"
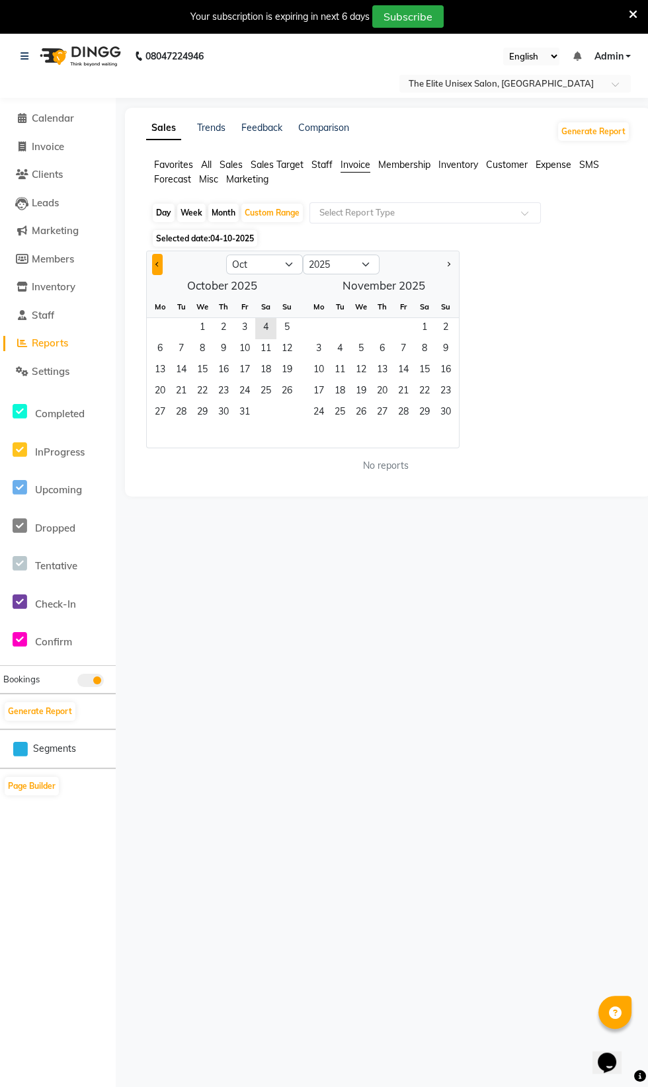
click at [161, 258] on button "Previous month" at bounding box center [157, 264] width 11 height 21
click at [157, 264] on span "Previous month" at bounding box center [157, 264] width 5 height 5
select select "8"
click at [222, 235] on span "04-10-2025" at bounding box center [232, 238] width 44 height 10
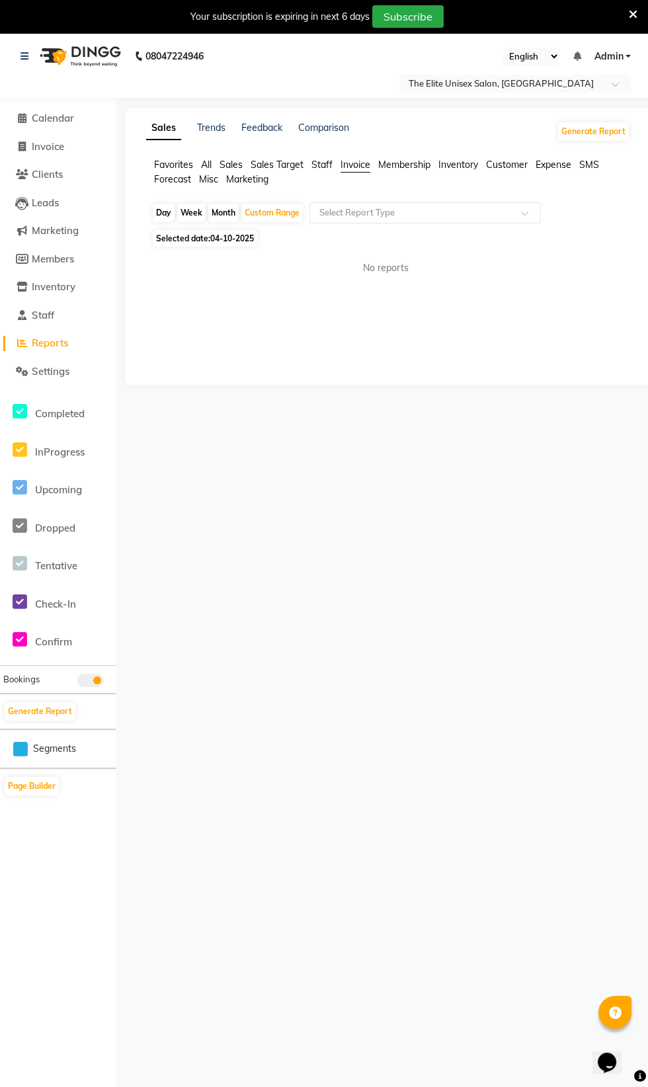
click at [237, 238] on span "04-10-2025" at bounding box center [232, 238] width 44 height 10
select select "10"
select select "2025"
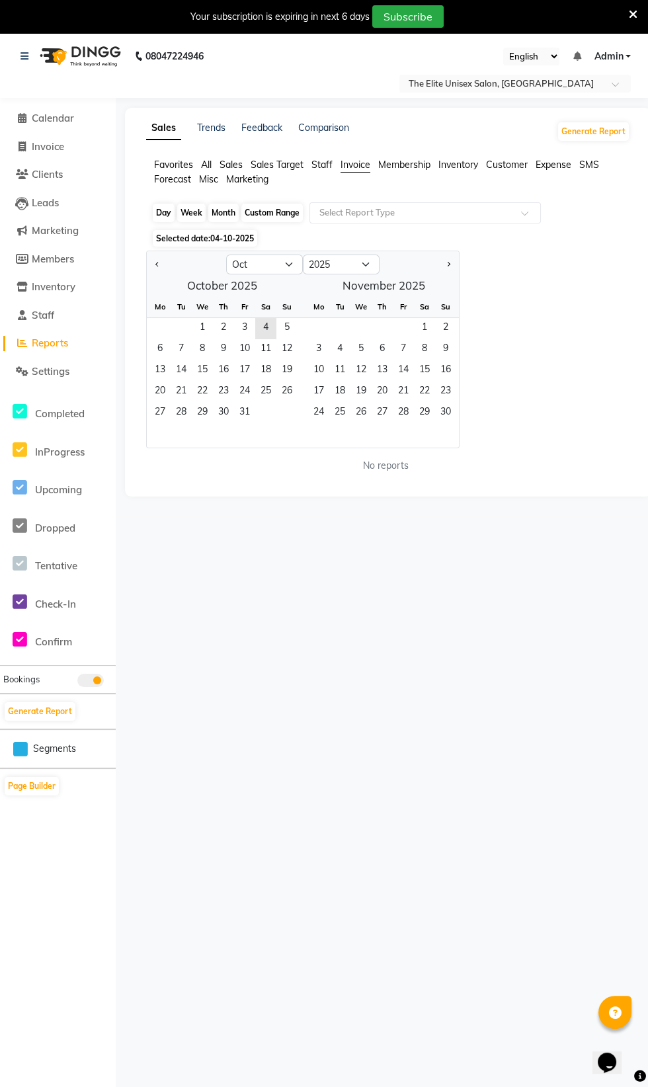
click at [292, 210] on div "Custom Range" at bounding box center [271, 213] width 61 height 19
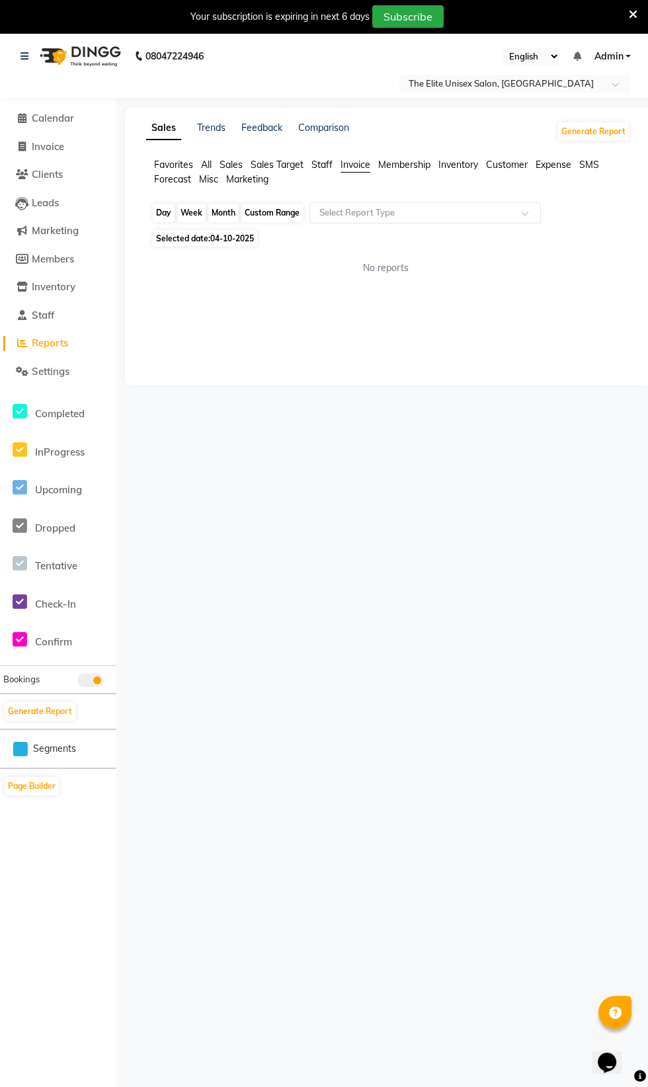
click at [284, 213] on div "Custom Range" at bounding box center [271, 213] width 61 height 19
select select "10"
select select "2025"
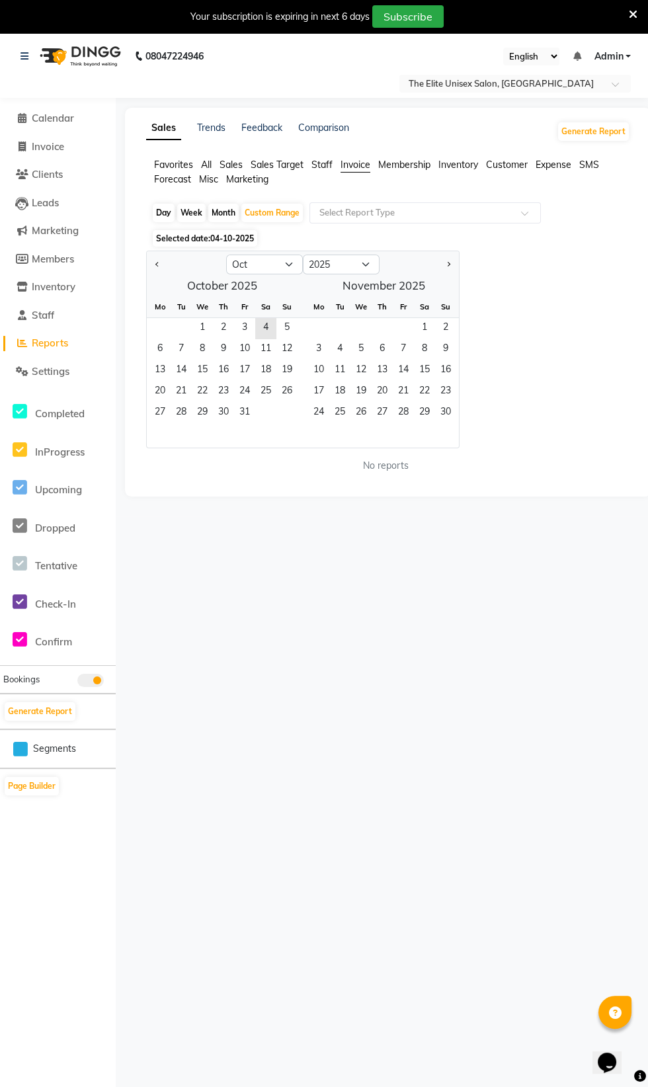
click at [206, 165] on span "All" at bounding box center [206, 165] width 11 height 12
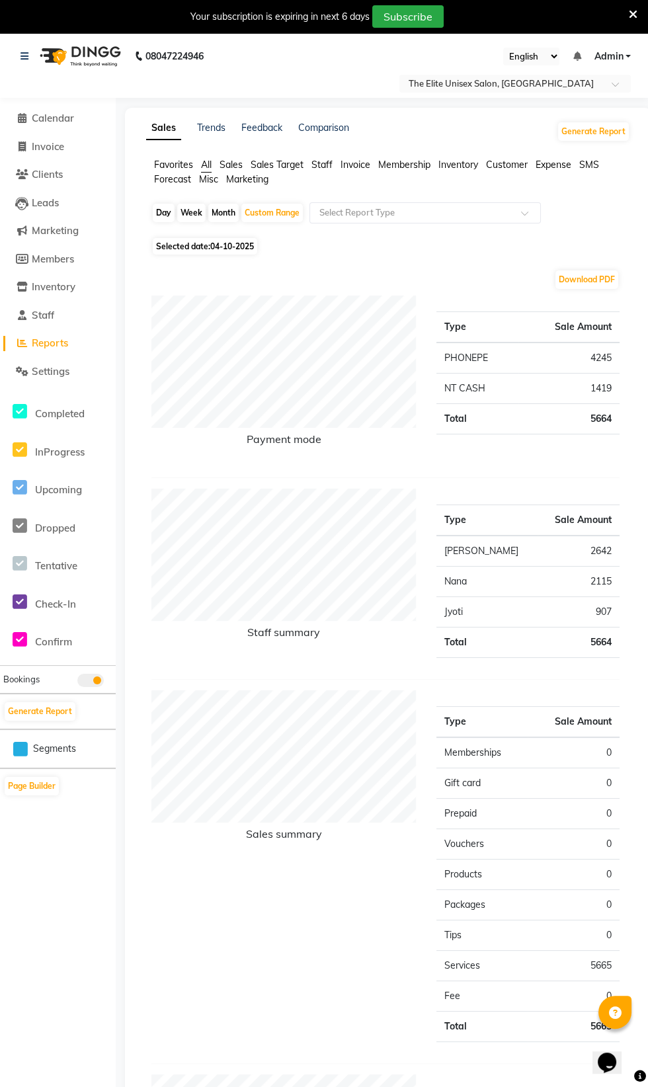
click at [514, 170] on span "Customer" at bounding box center [507, 165] width 42 height 12
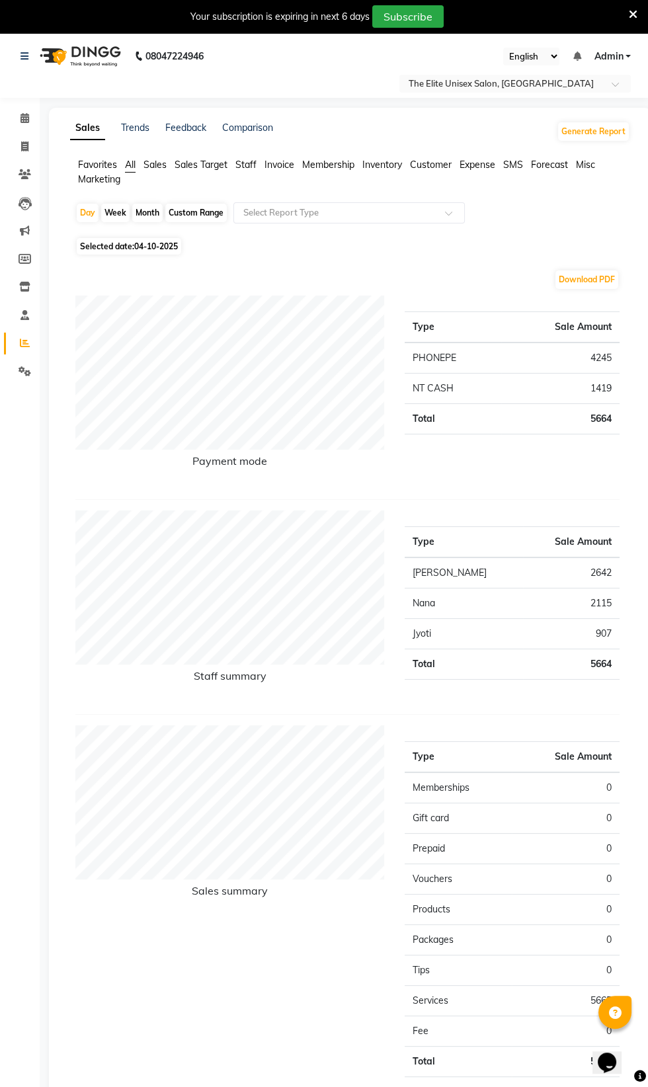
click at [154, 168] on span "Sales" at bounding box center [154, 165] width 23 height 12
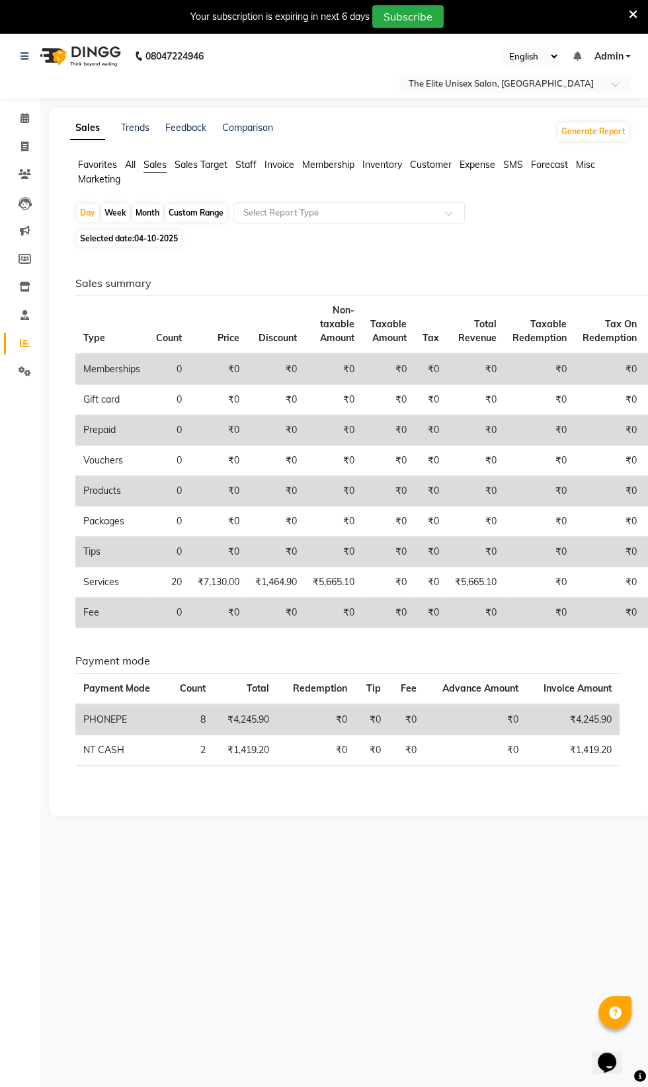
click at [178, 162] on span "Sales Target" at bounding box center [200, 165] width 53 height 12
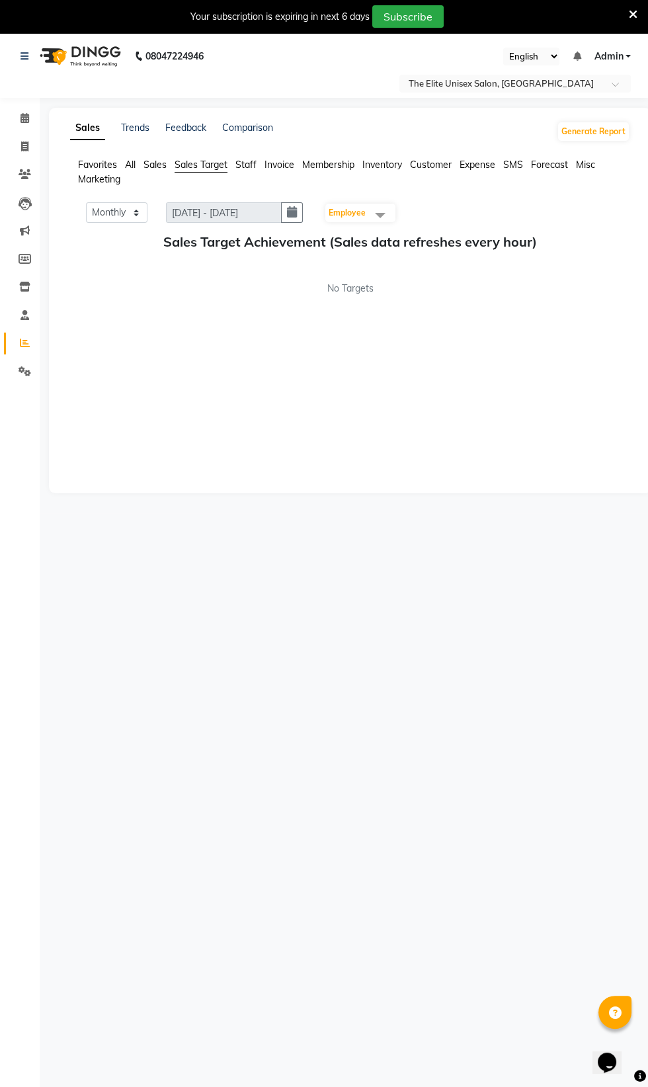
click at [243, 170] on span "Staff" at bounding box center [245, 165] width 21 height 12
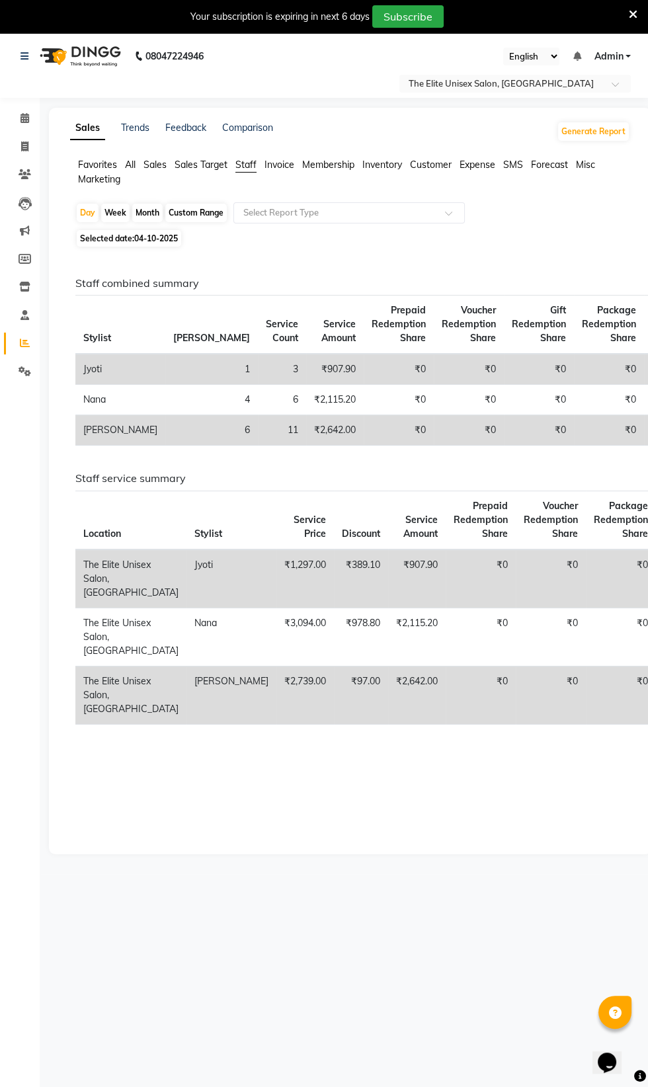
click at [279, 165] on span "Invoice" at bounding box center [279, 165] width 30 height 12
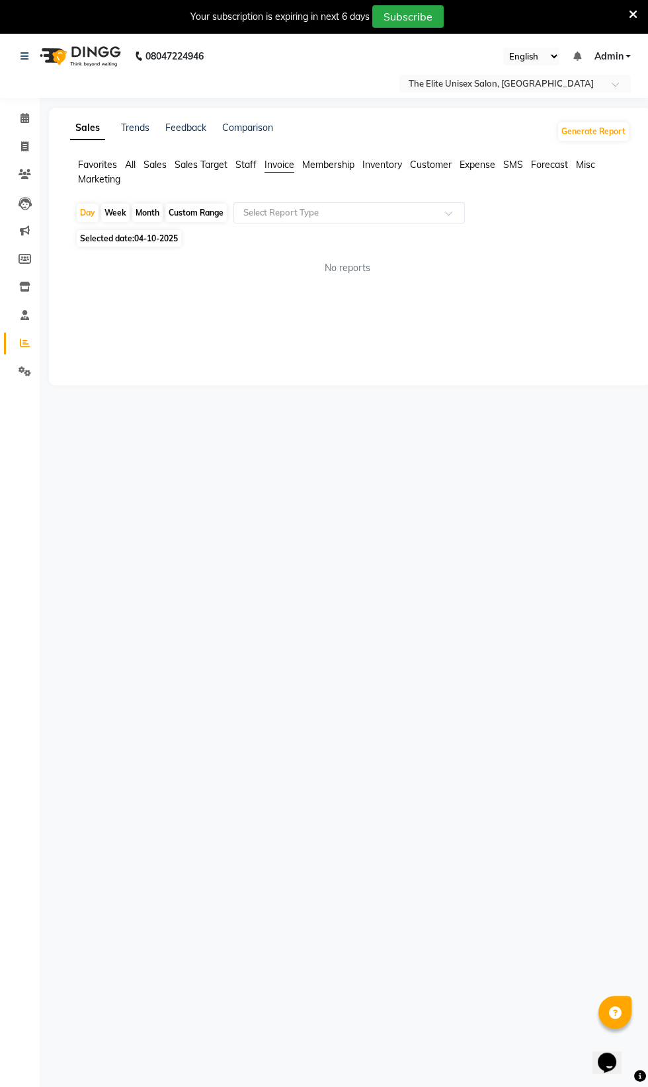
click at [341, 165] on span "Membership" at bounding box center [328, 165] width 52 height 12
click at [390, 171] on li "Inventory" at bounding box center [382, 165] width 40 height 14
click at [438, 161] on span "Customer" at bounding box center [431, 165] width 42 height 12
click at [608, 131] on button "Generate Report" at bounding box center [593, 131] width 71 height 19
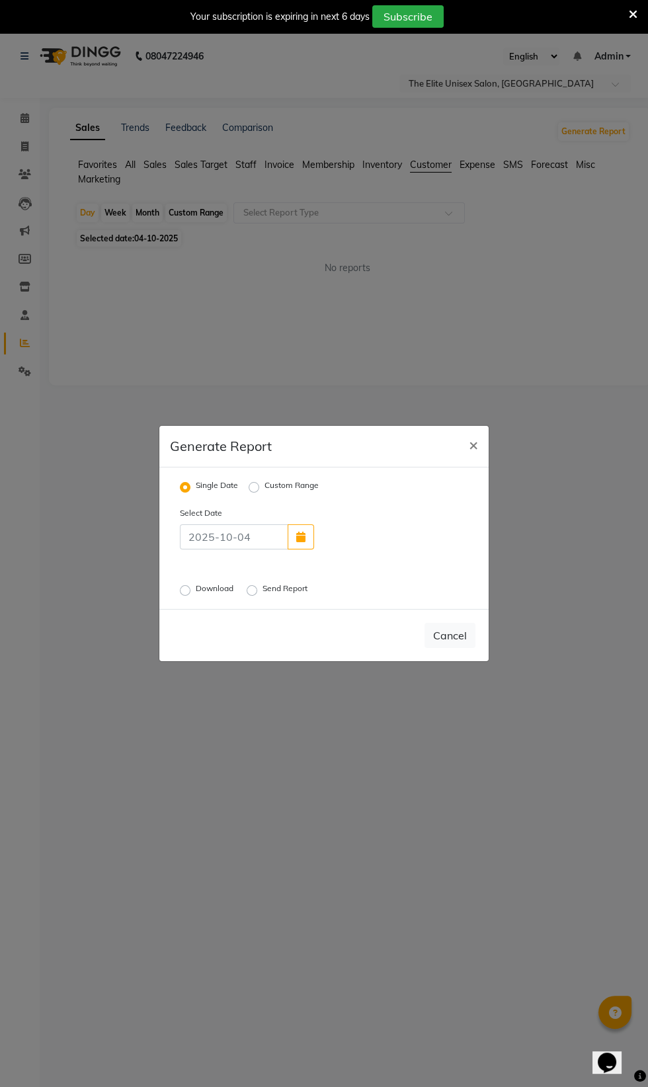
click at [264, 495] on label "Custom Range" at bounding box center [291, 487] width 54 height 16
click at [254, 492] on input "Custom Range" at bounding box center [255, 486] width 9 height 9
radio input "true"
select select "10"
select select "2025"
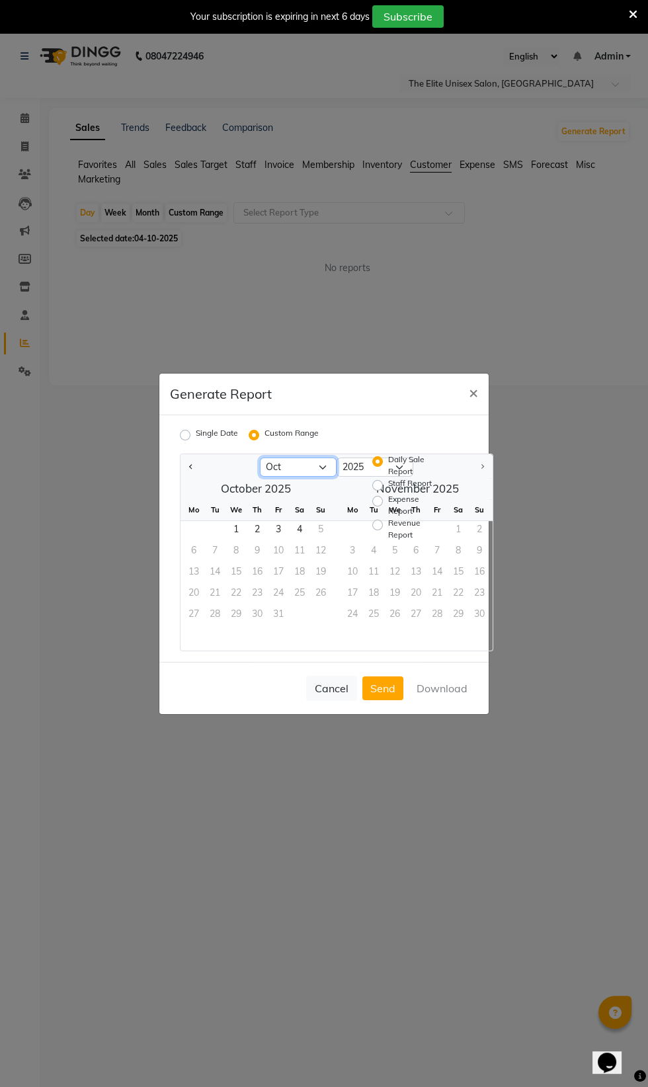
click at [305, 477] on select "Jan Feb Mar Apr May Jun [DATE] Aug Sep Oct" at bounding box center [298, 467] width 77 height 20
select select "6"
click at [260, 477] on select "Jan Feb Mar Apr May Jun [DATE] Aug Sep Oct" at bounding box center [298, 467] width 77 height 20
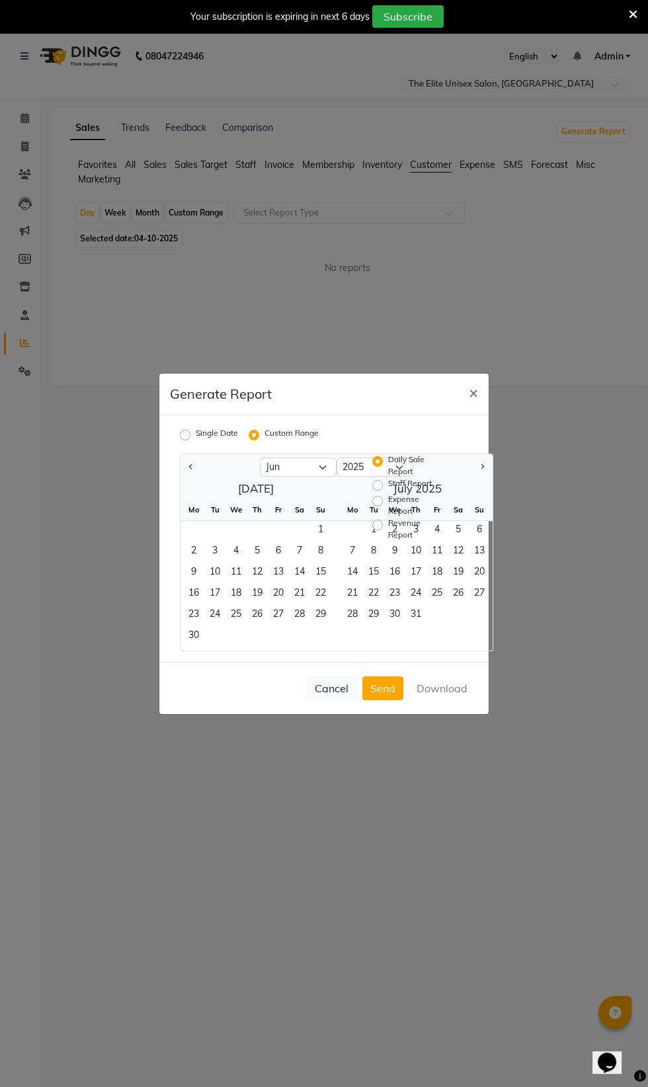
click at [388, 493] on label "Staff Report" at bounding box center [410, 485] width 44 height 16
click at [377, 489] on input "Staff Report" at bounding box center [379, 484] width 9 height 9
radio input "true"
click at [385, 477] on div "Daily Sale Report" at bounding box center [404, 465] width 65 height 24
click at [388, 477] on label "Daily Sale Report" at bounding box center [413, 465] width 50 height 24
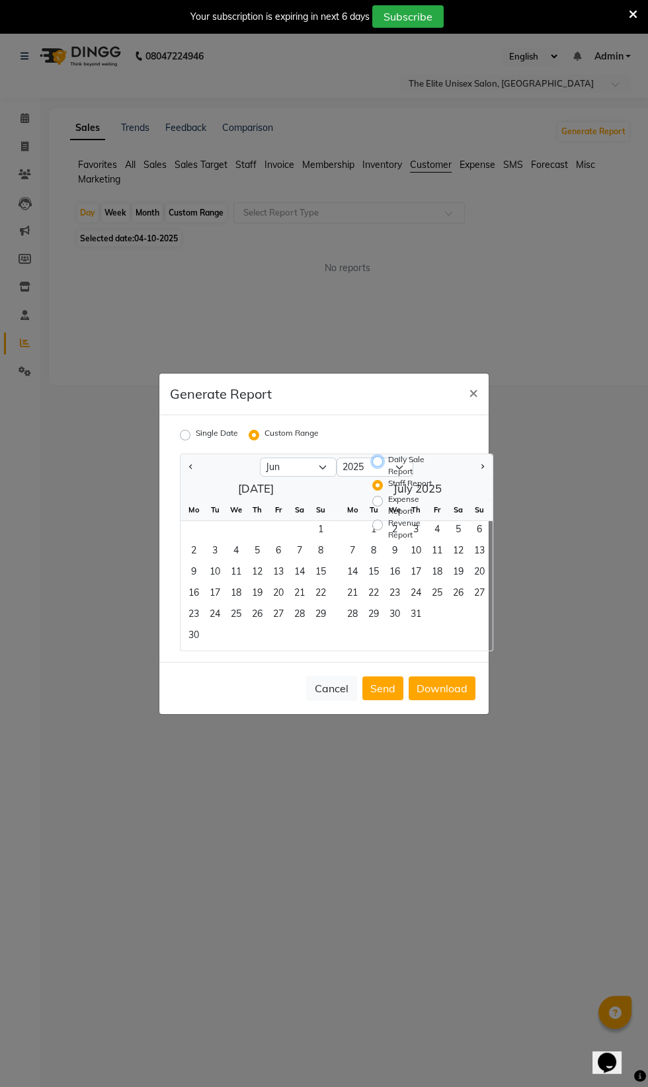
click at [377, 465] on input "Daily Sale Report" at bounding box center [379, 460] width 9 height 9
radio input "true"
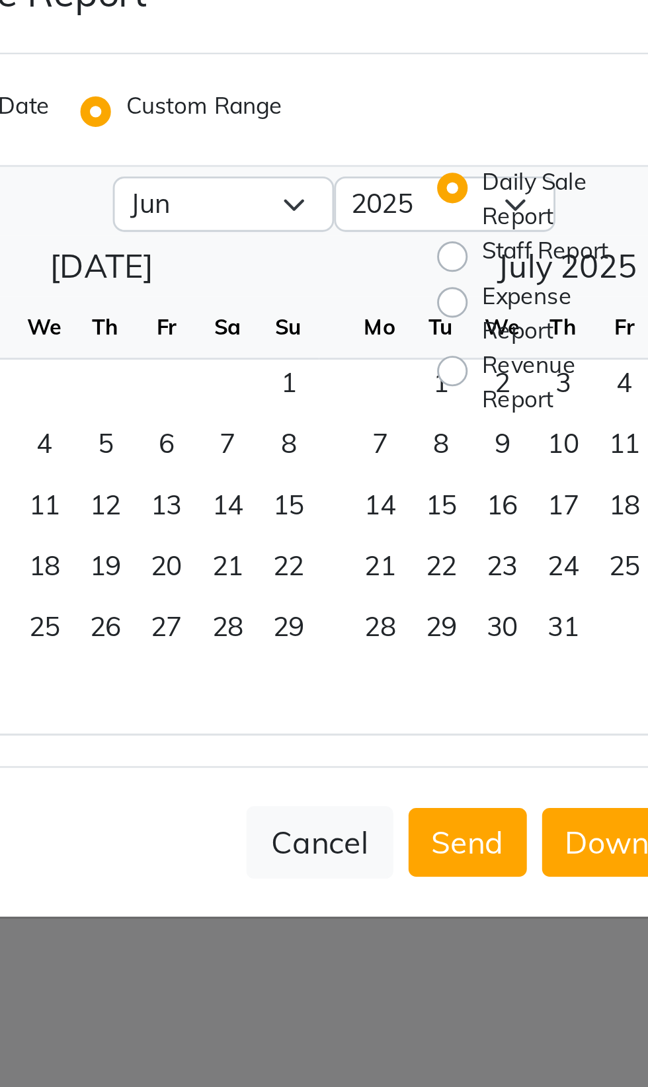
click at [399, 477] on label "Daily Sale Report" at bounding box center [413, 465] width 50 height 24
click at [384, 465] on input "Daily Sale Report" at bounding box center [379, 460] width 9 height 9
click at [388, 541] on label "Revenue Report" at bounding box center [413, 529] width 50 height 24
click at [382, 529] on input "Revenue Report" at bounding box center [379, 524] width 9 height 9
radio input "true"
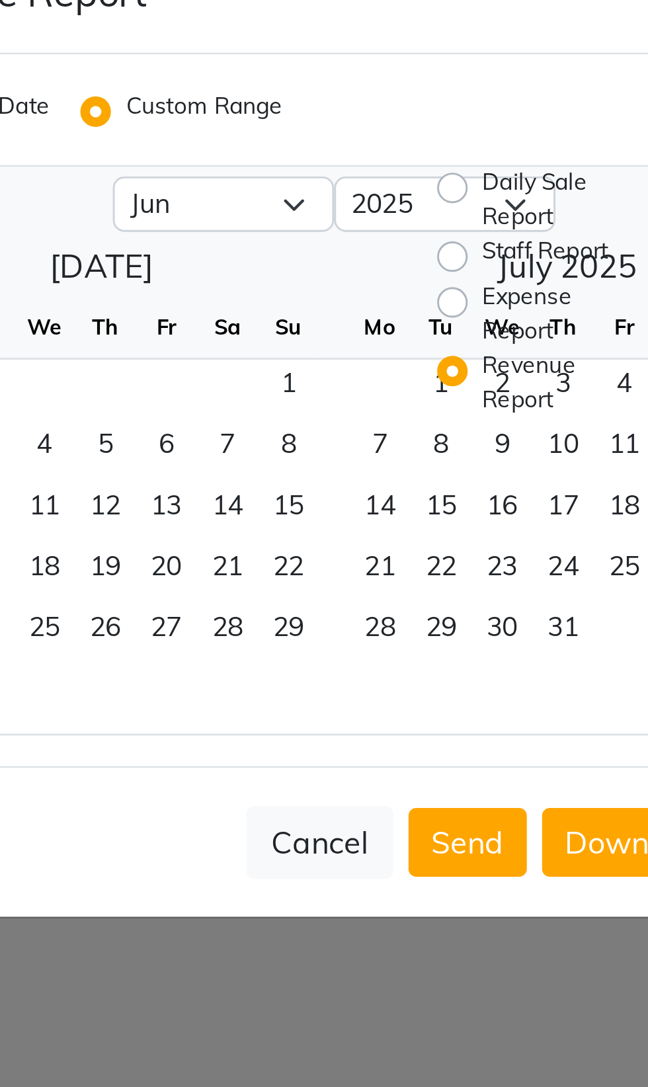
click at [388, 517] on label "Expense Report" at bounding box center [413, 505] width 50 height 24
click at [379, 505] on input "Expense Report" at bounding box center [379, 500] width 9 height 9
radio input "true"
click at [383, 477] on div "Daily Sale Report" at bounding box center [404, 465] width 65 height 24
click at [388, 477] on label "Daily Sale Report" at bounding box center [413, 465] width 50 height 24
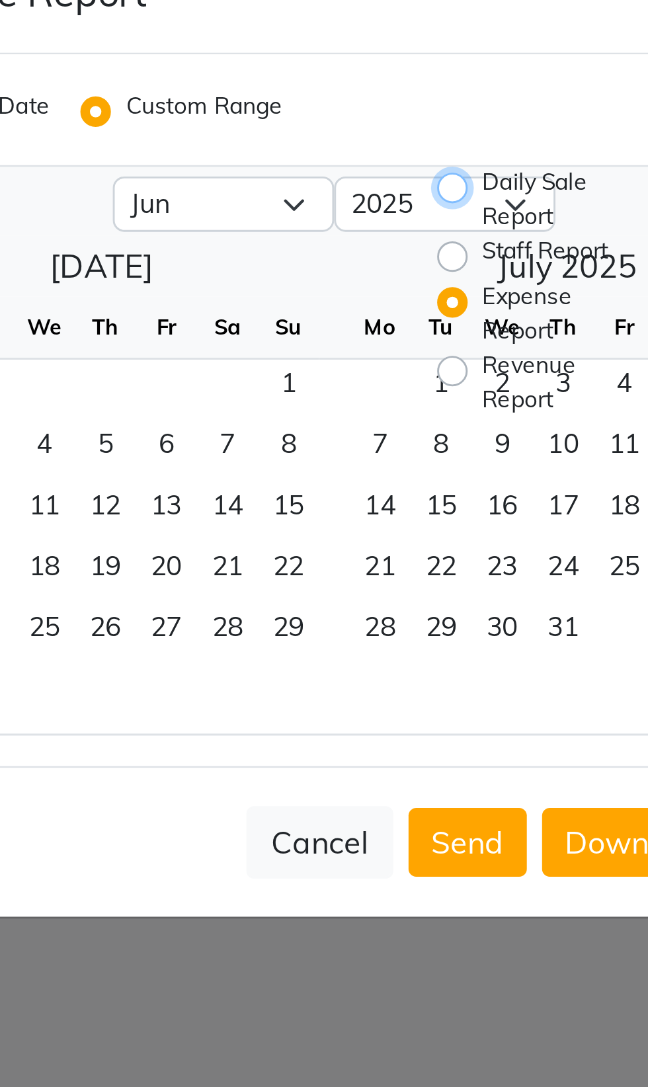
click at [379, 465] on input "Daily Sale Report" at bounding box center [379, 460] width 9 height 9
radio input "true"
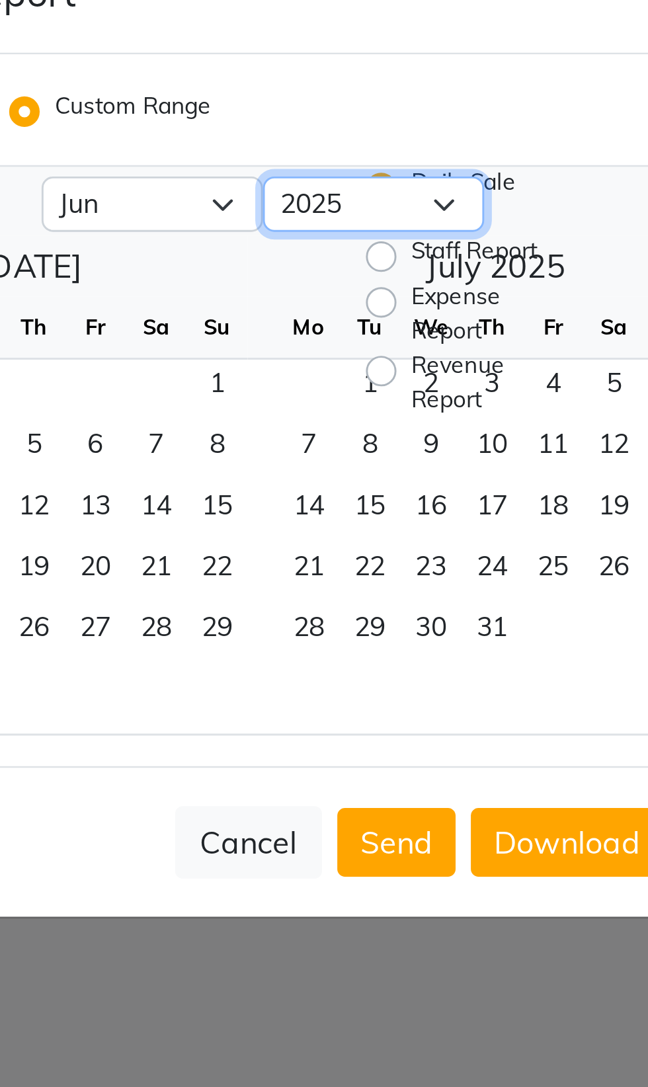
click at [358, 477] on select "2015 2016 2017 2018 2019 2020 2021 2022 2023 2024 2025" at bounding box center [374, 467] width 77 height 20
select select "2024"
click at [336, 477] on select "2015 2016 2017 2018 2019 2020 2021 2022 2023 2024 2025" at bounding box center [374, 467] width 77 height 20
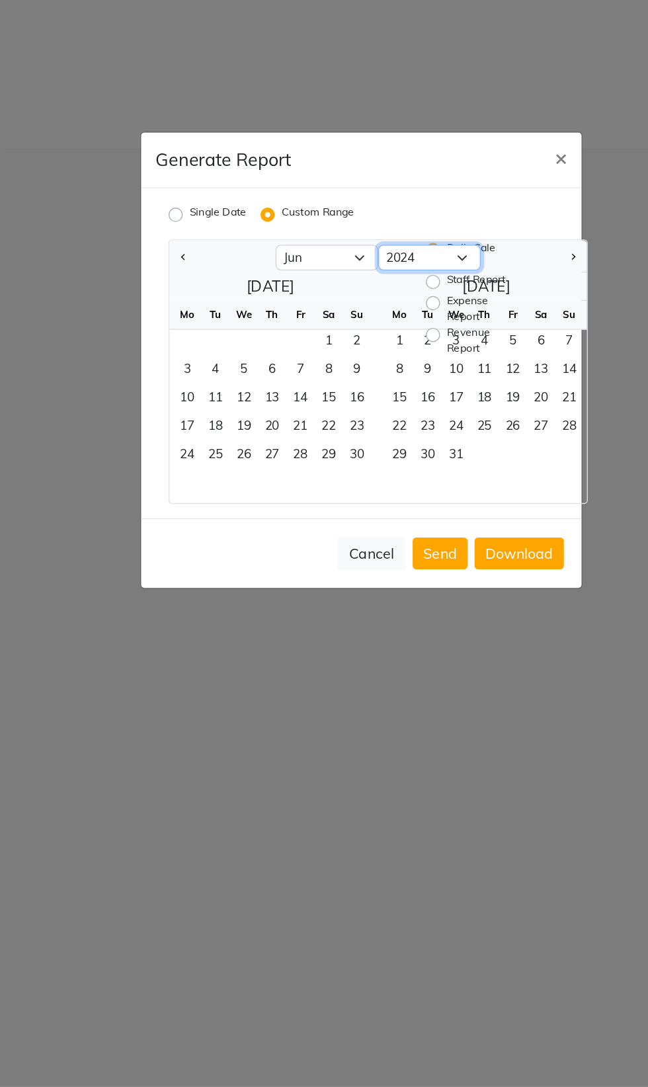
scroll to position [56, 0]
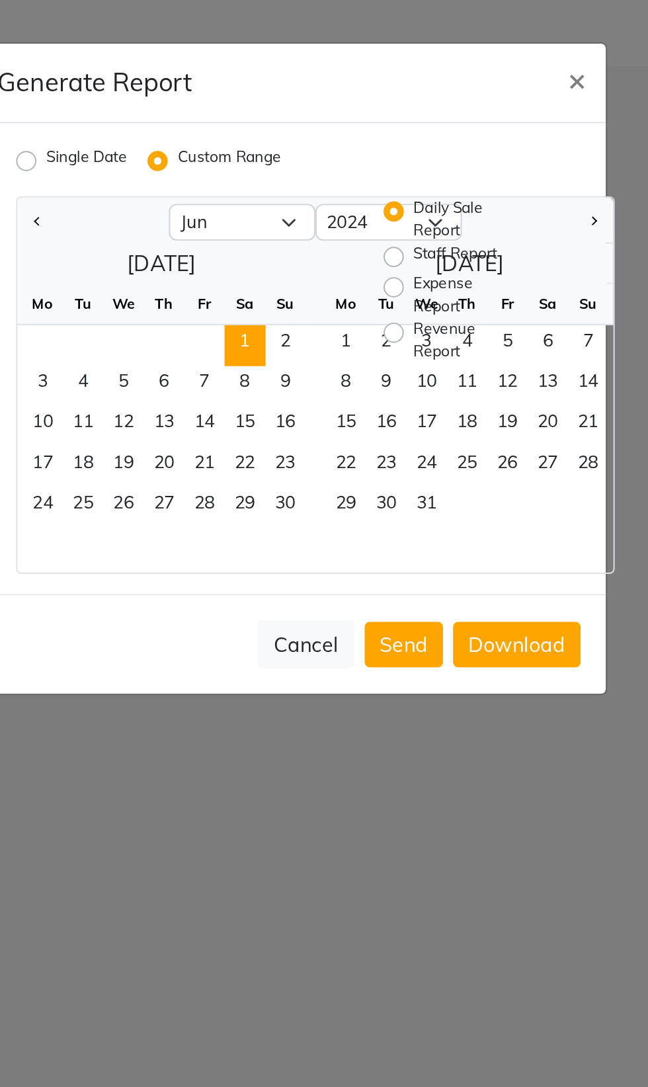
click at [298, 542] on span "1" at bounding box center [299, 531] width 21 height 21
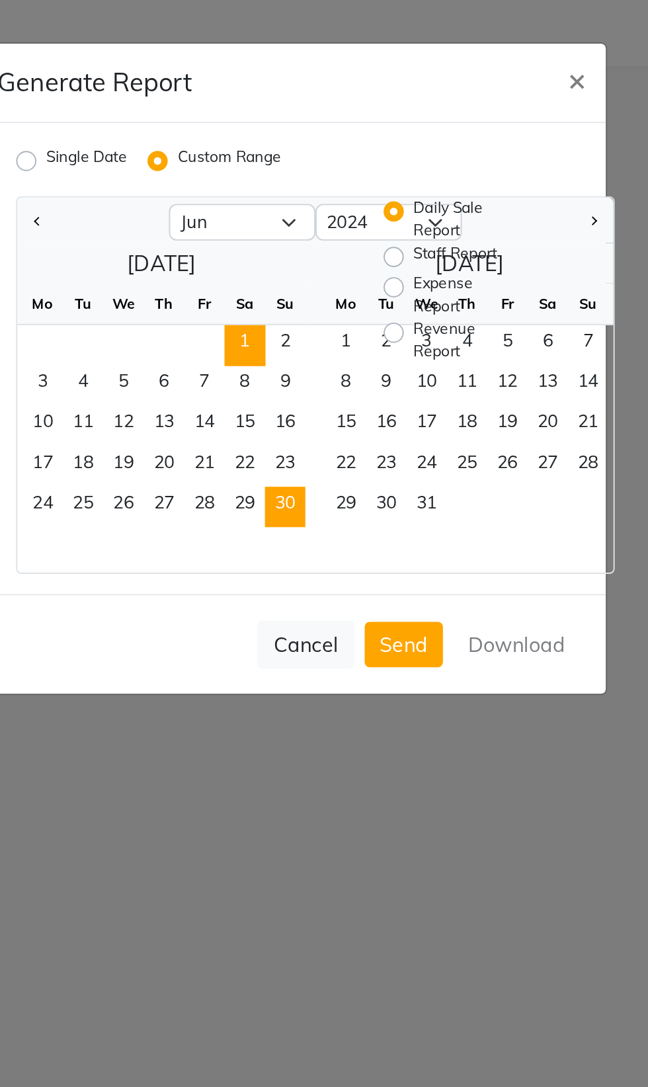
click at [323, 627] on span "30" at bounding box center [320, 615] width 21 height 21
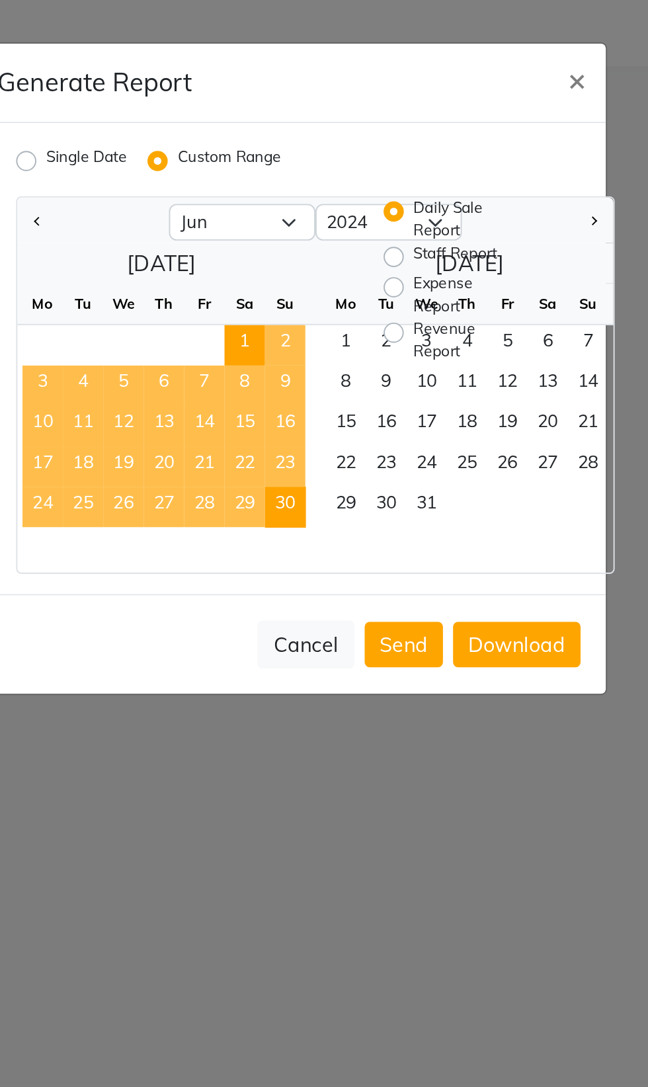
click at [405, 650] on div "Daily Sale Report Staff Report Expense Report Revenue Report" at bounding box center [410, 552] width 96 height 198
click at [395, 644] on div "Daily Sale Report Staff Report Expense Report Revenue Report" at bounding box center [410, 552] width 96 height 198
click at [395, 640] on div "Daily Sale Report Staff Report Expense Report Revenue Report" at bounding box center [410, 552] width 96 height 198
click at [400, 648] on div "Daily Sale Report Staff Report Expense Report Revenue Report" at bounding box center [410, 552] width 96 height 198
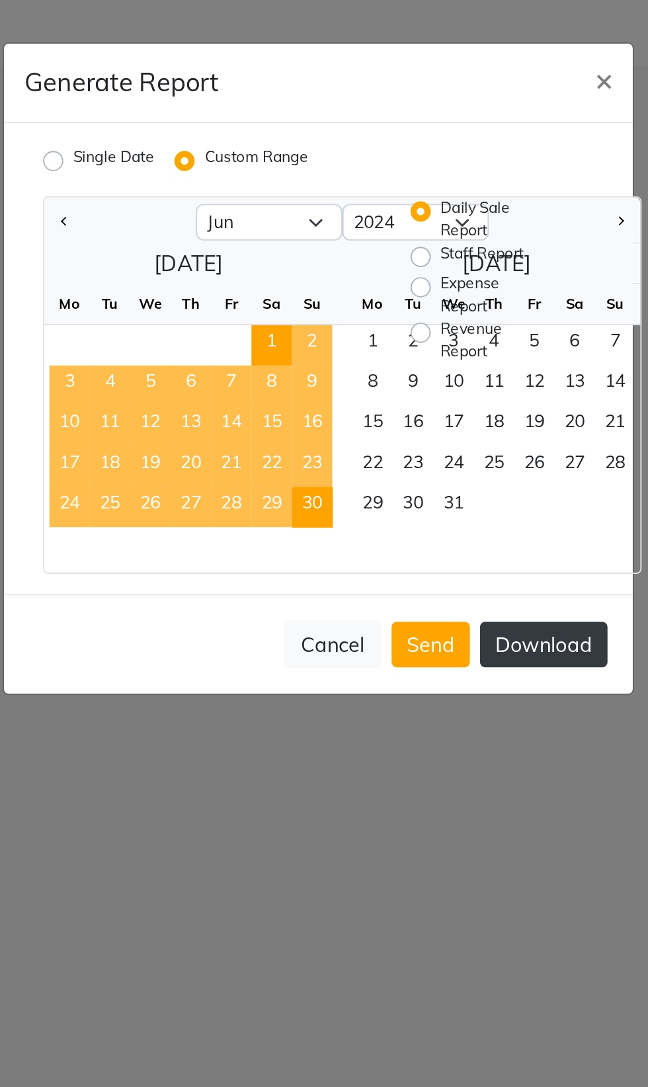
click at [447, 700] on button "Download" at bounding box center [441, 688] width 67 height 24
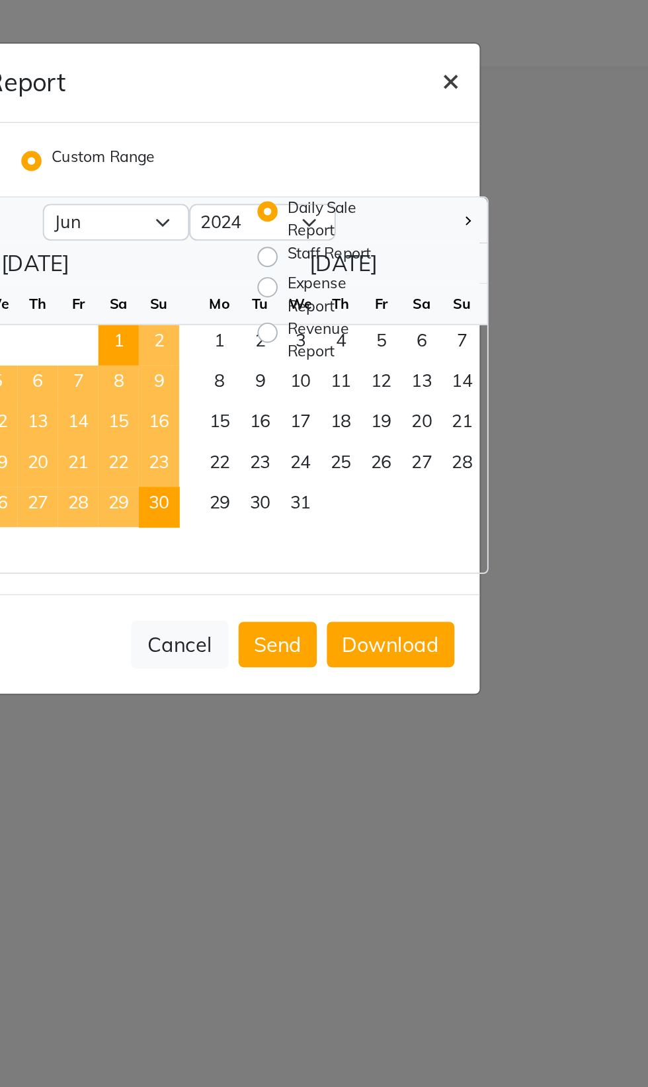
click at [480, 410] on button "×" at bounding box center [473, 391] width 30 height 37
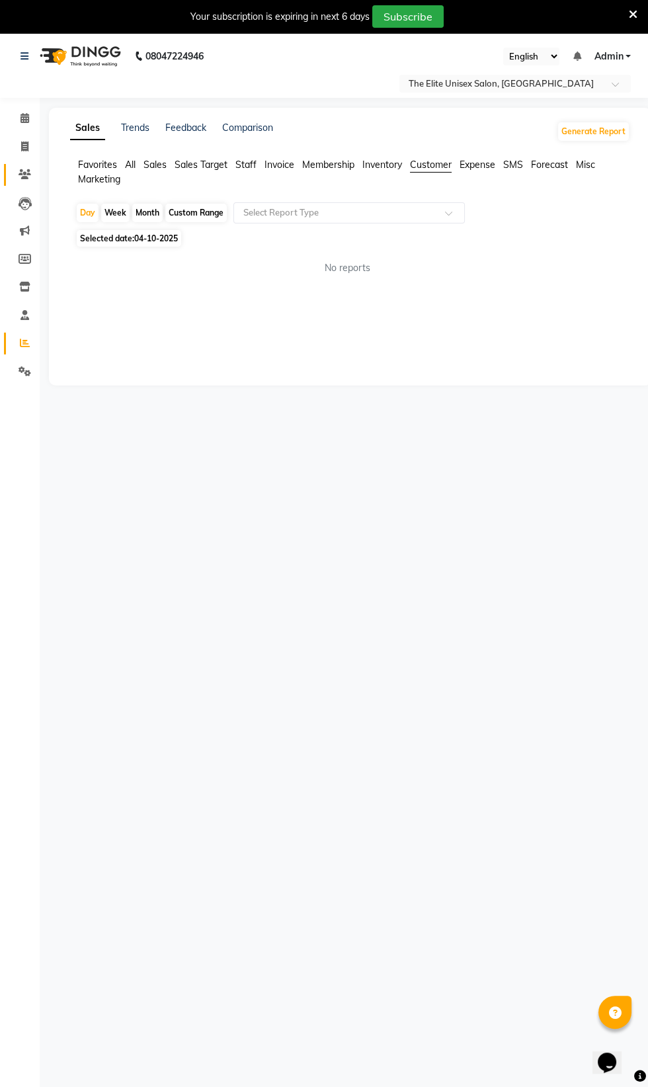
click at [24, 174] on icon at bounding box center [25, 174] width 13 height 10
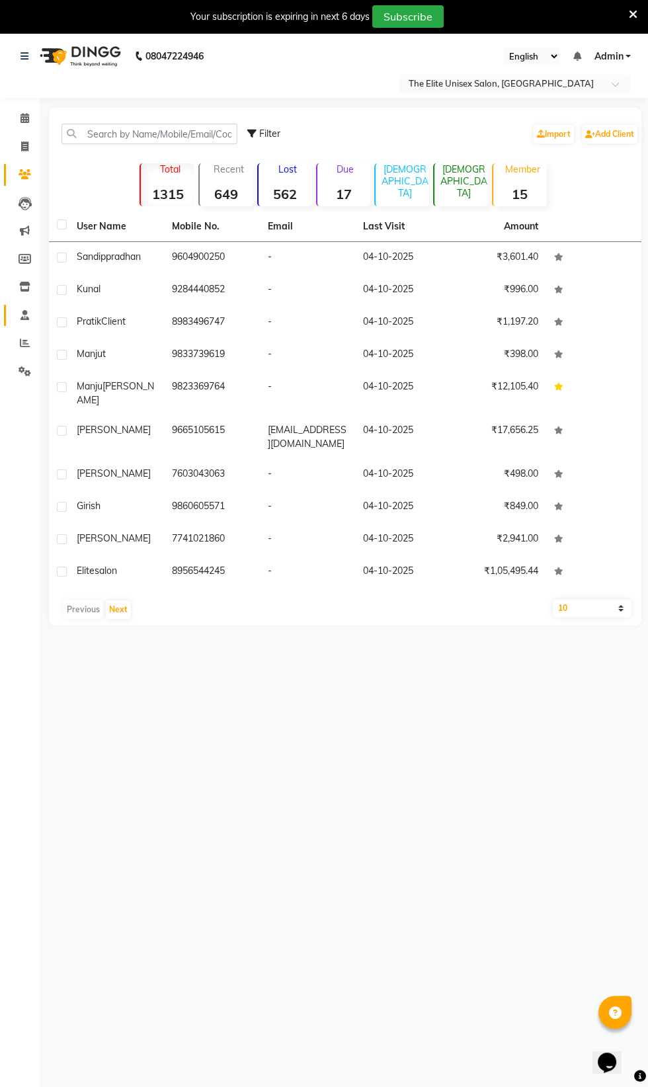
click at [24, 315] on icon at bounding box center [24, 315] width 9 height 10
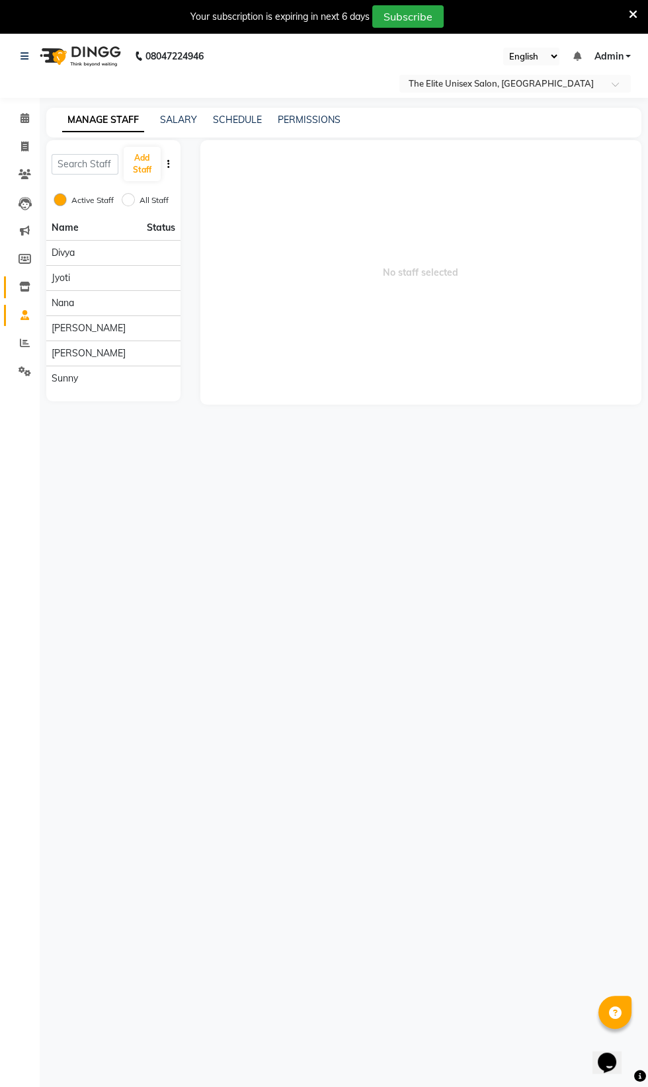
click at [24, 287] on icon at bounding box center [24, 287] width 11 height 10
select select
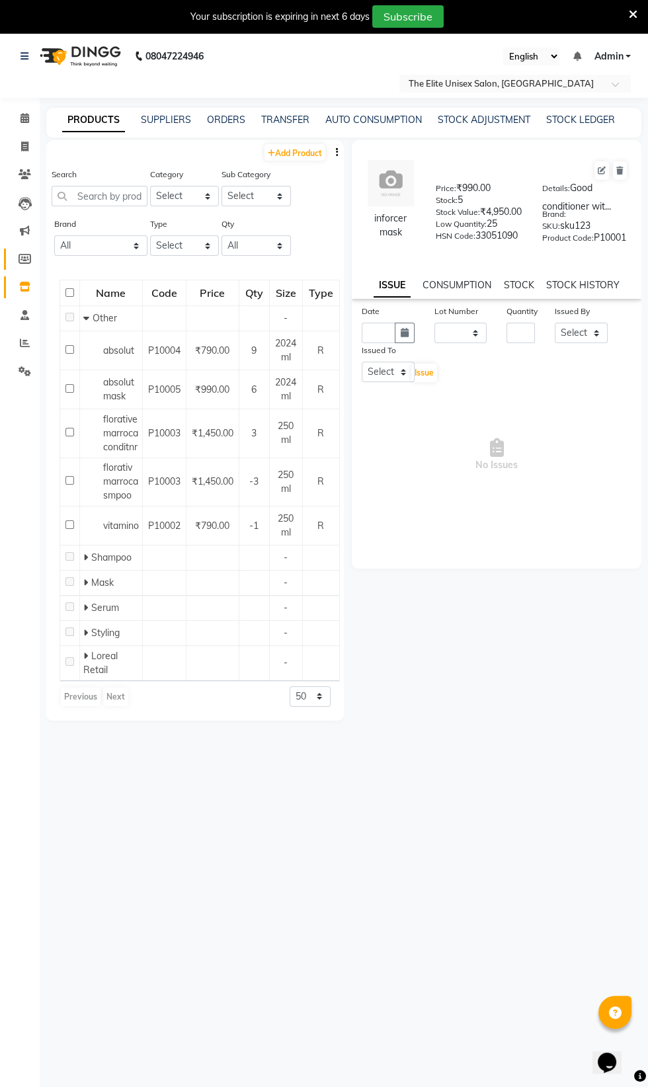
click at [24, 259] on icon at bounding box center [25, 259] width 13 height 10
select select
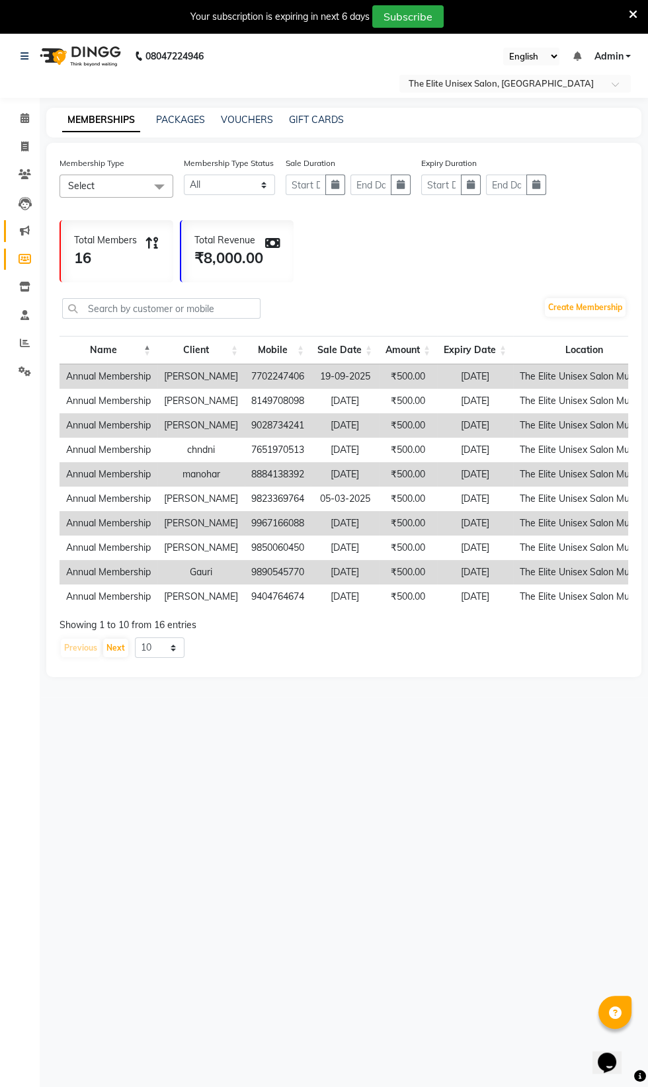
click at [28, 223] on span at bounding box center [24, 230] width 23 height 15
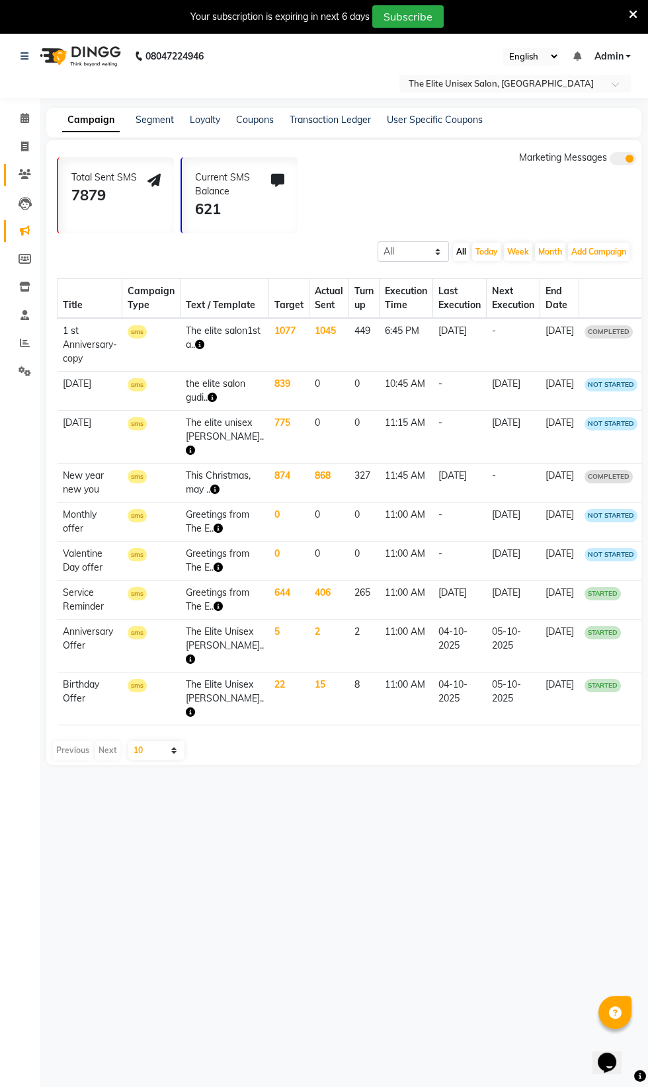
click at [24, 175] on icon at bounding box center [25, 174] width 13 height 10
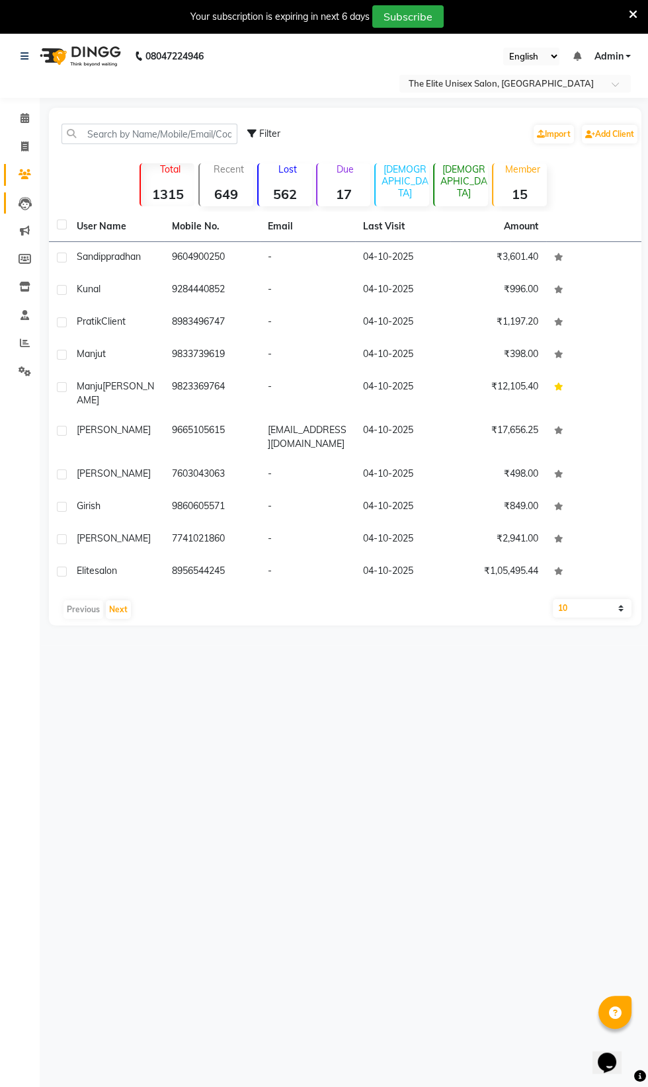
click at [26, 204] on icon at bounding box center [25, 203] width 13 height 13
select select "10"
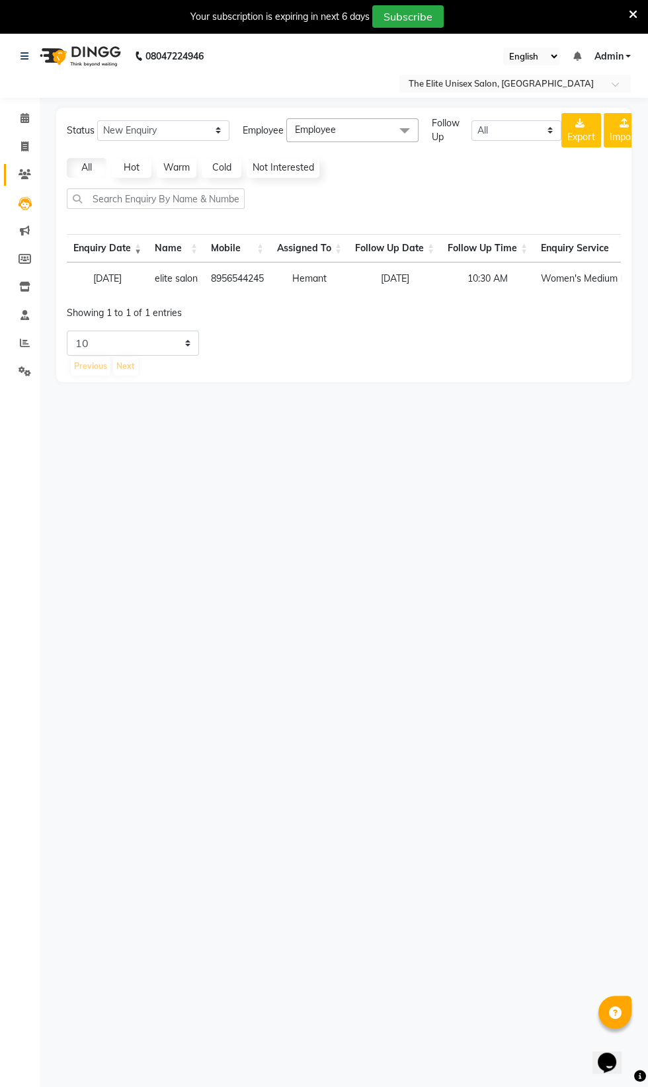
click at [26, 174] on icon at bounding box center [25, 174] width 13 height 10
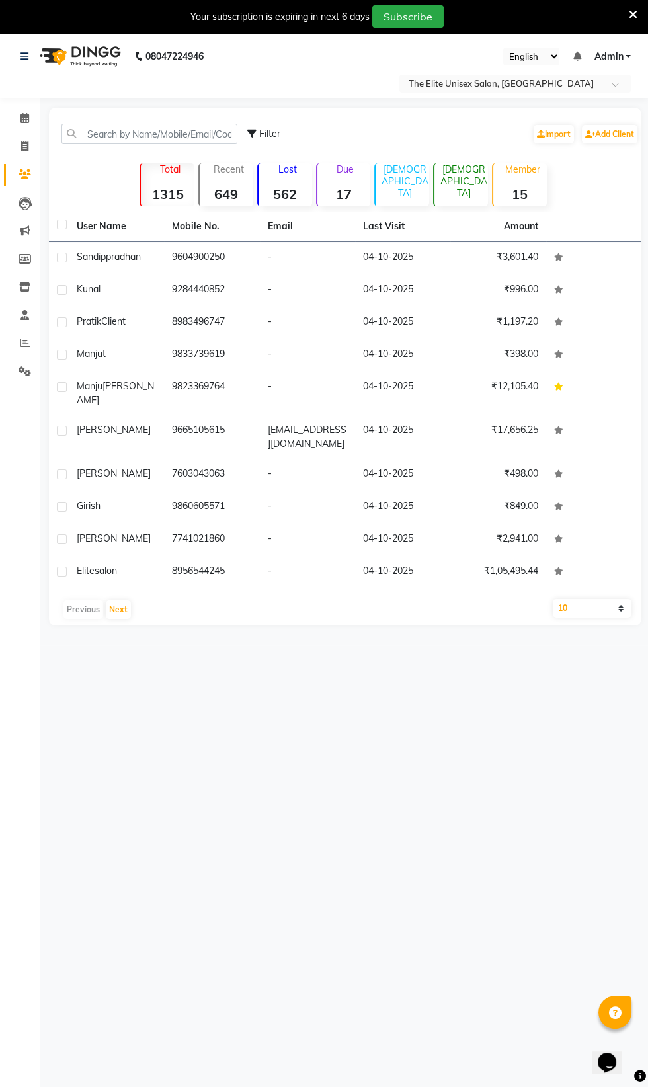
click at [264, 137] on span "Filter" at bounding box center [269, 134] width 21 height 12
select select "1000000"
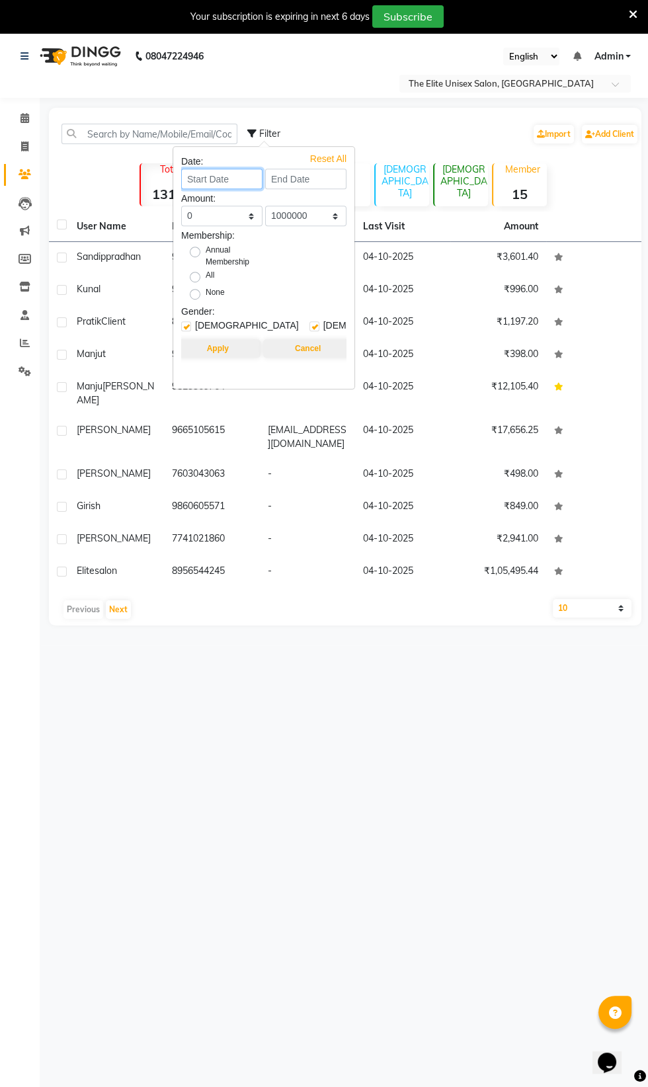
click at [210, 180] on input at bounding box center [221, 179] width 81 height 20
select select "10"
select select "2025"
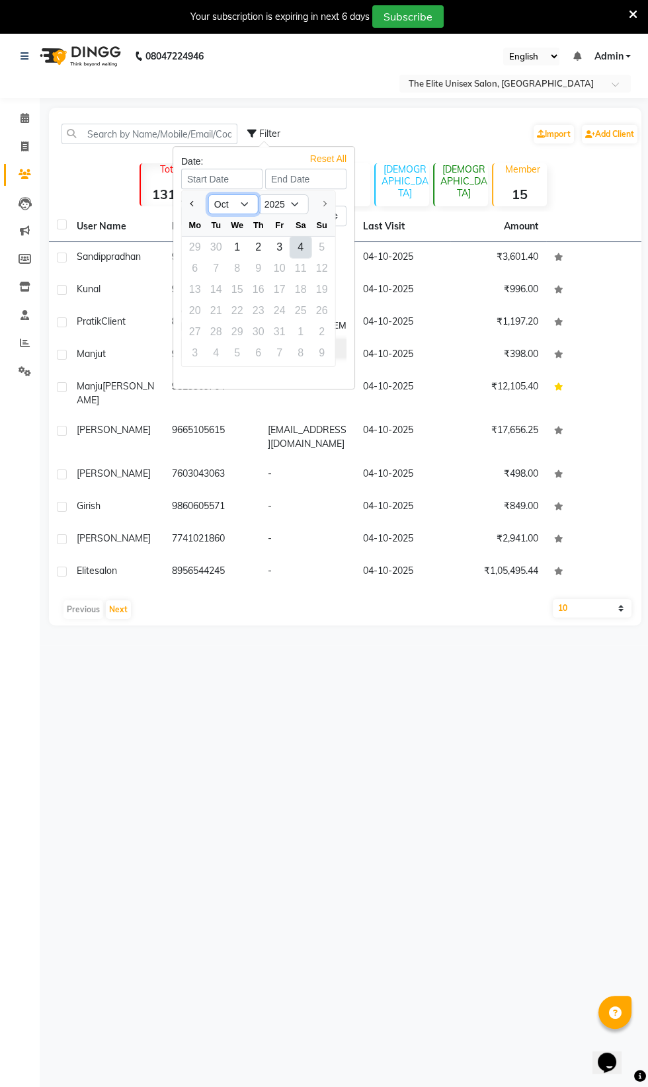
click at [243, 209] on select "Jan Feb Mar Apr May Jun [DATE] Aug Sep Oct" at bounding box center [233, 204] width 50 height 20
click at [208, 194] on select "Jan Feb Mar Apr May Jun [DATE] Aug Sep Oct" at bounding box center [233, 204] width 50 height 20
click at [255, 245] on div "2" at bounding box center [258, 247] width 21 height 21
type input "02-10-2025"
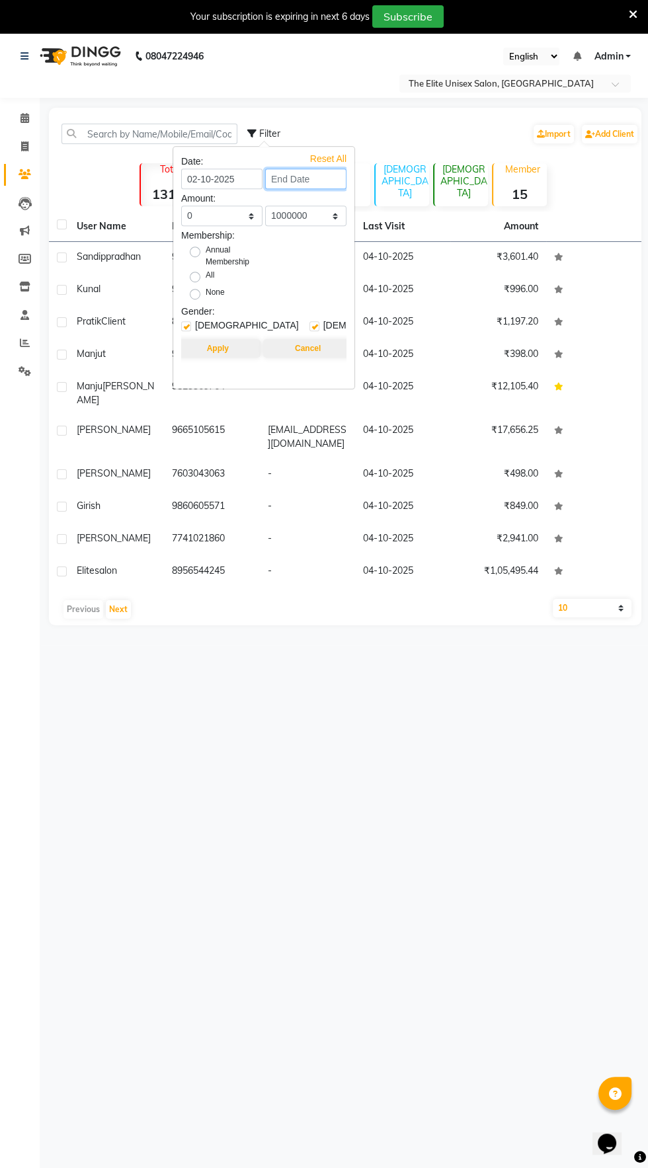
click at [321, 179] on input at bounding box center [305, 179] width 81 height 20
select select "10"
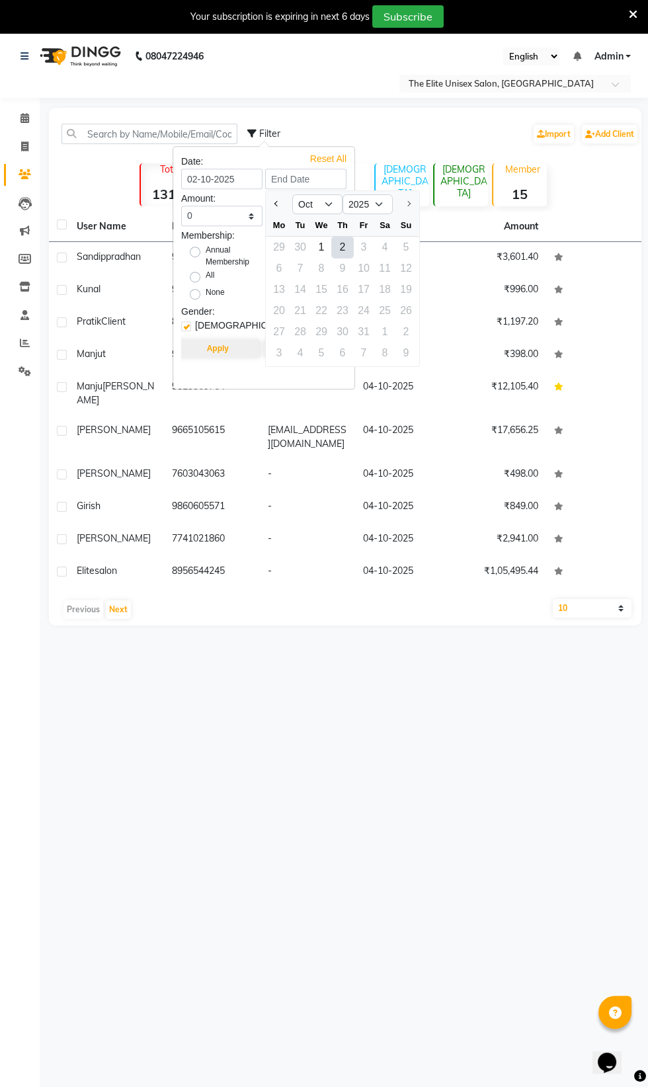
click at [342, 249] on div "2" at bounding box center [342, 247] width 21 height 21
type input "02-10-2025"
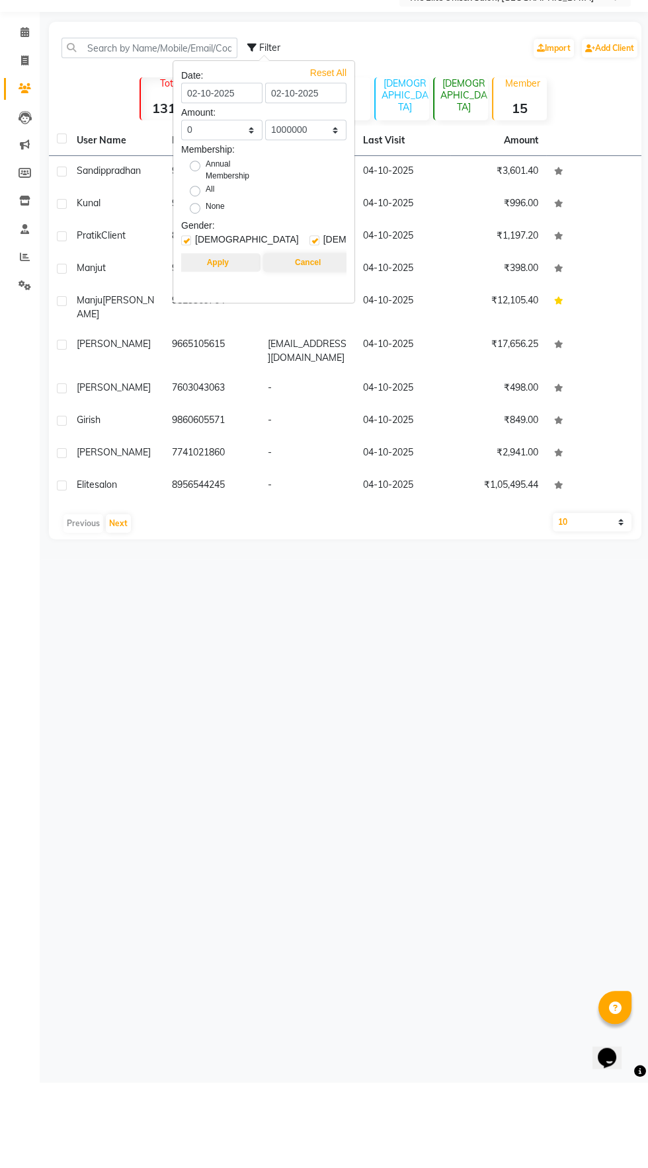
click at [230, 348] on button "Apply" at bounding box center [217, 348] width 85 height 19
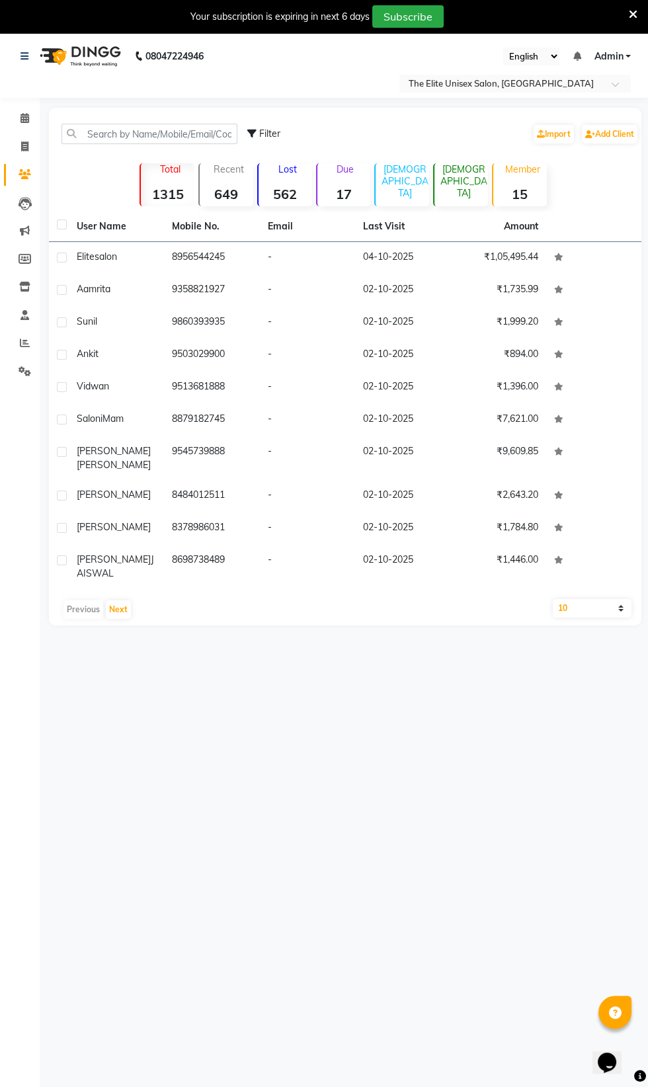
click at [595, 599] on select "10 50 100" at bounding box center [592, 608] width 79 height 19
select select "100"
click at [553, 599] on select "10 50 100" at bounding box center [592, 608] width 79 height 19
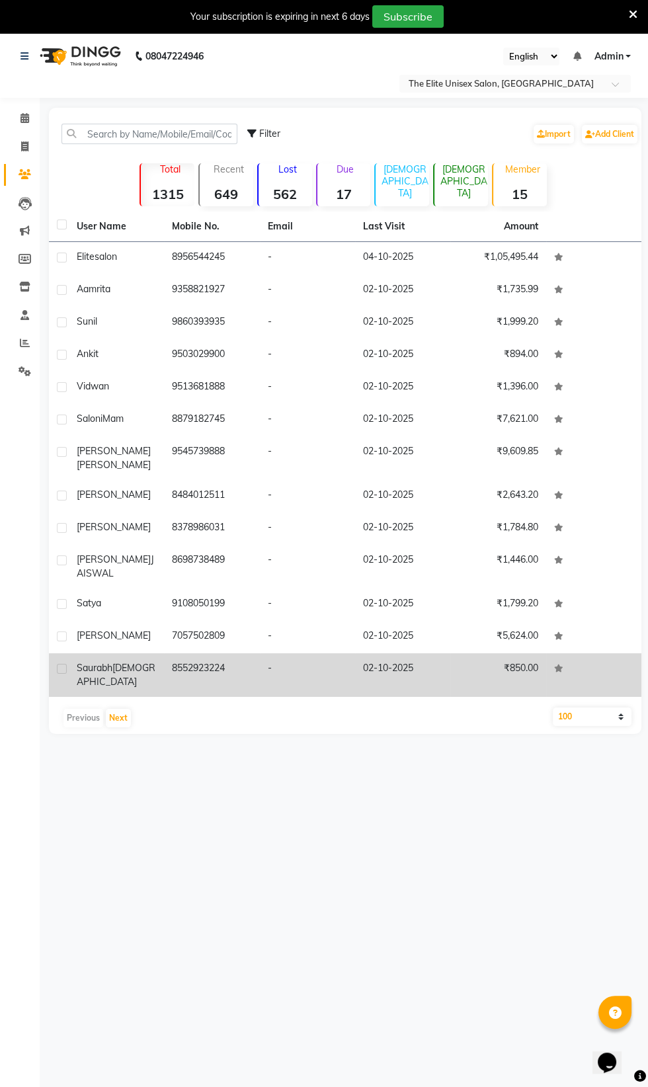
click at [607, 675] on td at bounding box center [593, 675] width 95 height 44
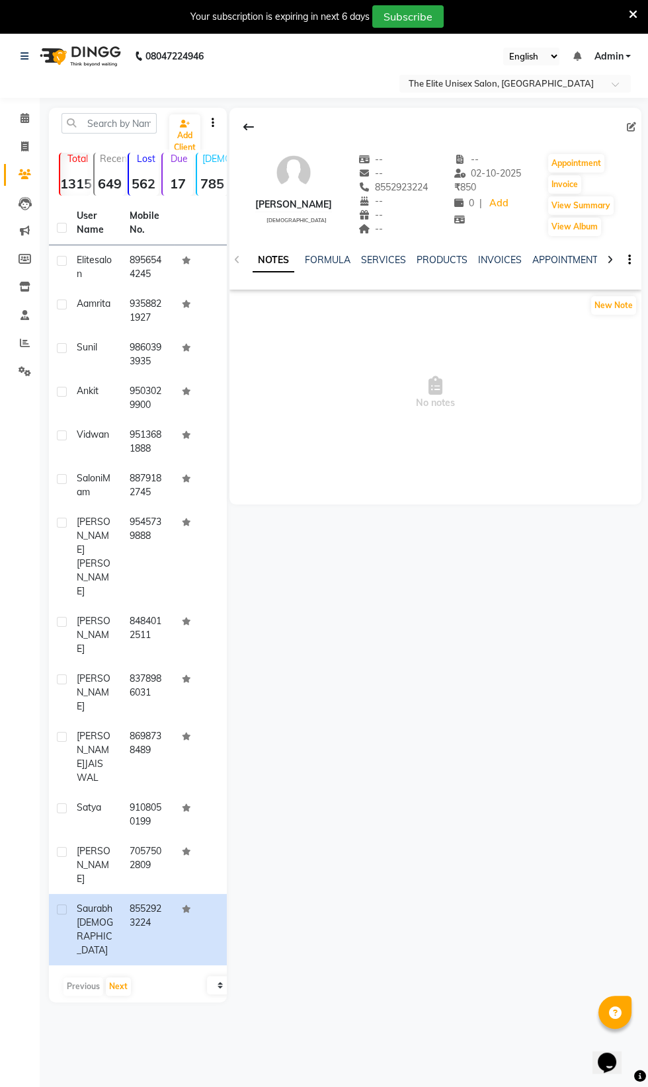
click at [586, 448] on span "No notes" at bounding box center [435, 393] width 412 height 132
click at [84, 184] on strong "1315" at bounding box center [75, 183] width 30 height 17
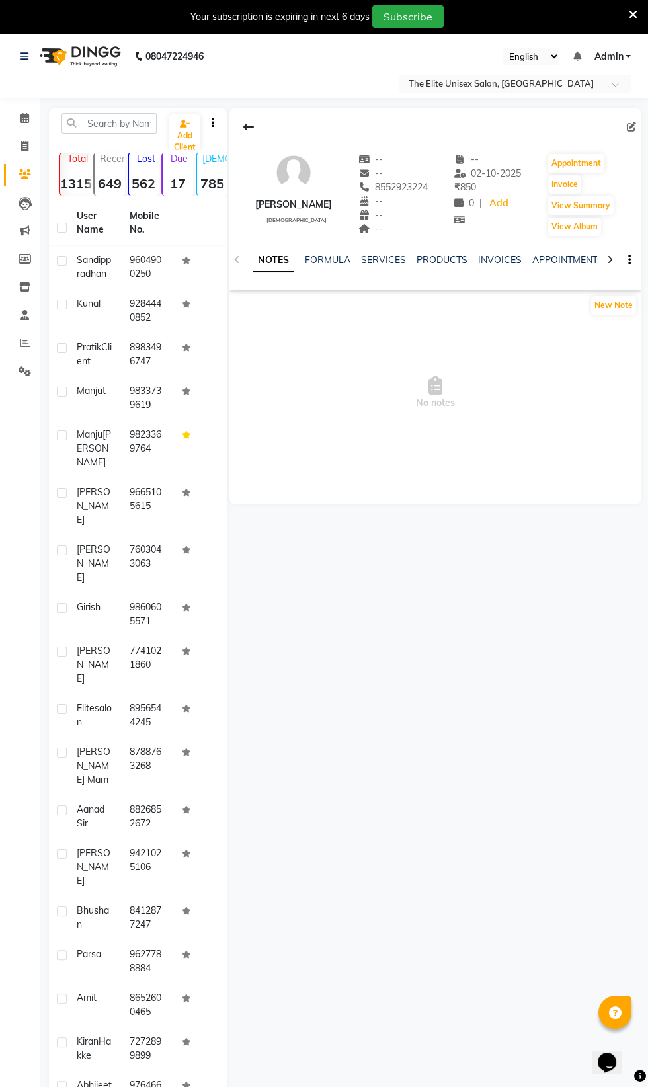
click at [78, 190] on strong "1315" at bounding box center [75, 183] width 30 height 17
click at [212, 122] on icon "button" at bounding box center [213, 122] width 3 height 1
click at [573, 701] on div "[PERSON_NAME] [DEMOGRAPHIC_DATA] -- -- 8552923224 -- -- -- -- [DATE] ₹ 850 0 | …" at bounding box center [434, 738] width 414 height 1261
